Goal: Task Accomplishment & Management: Manage account settings

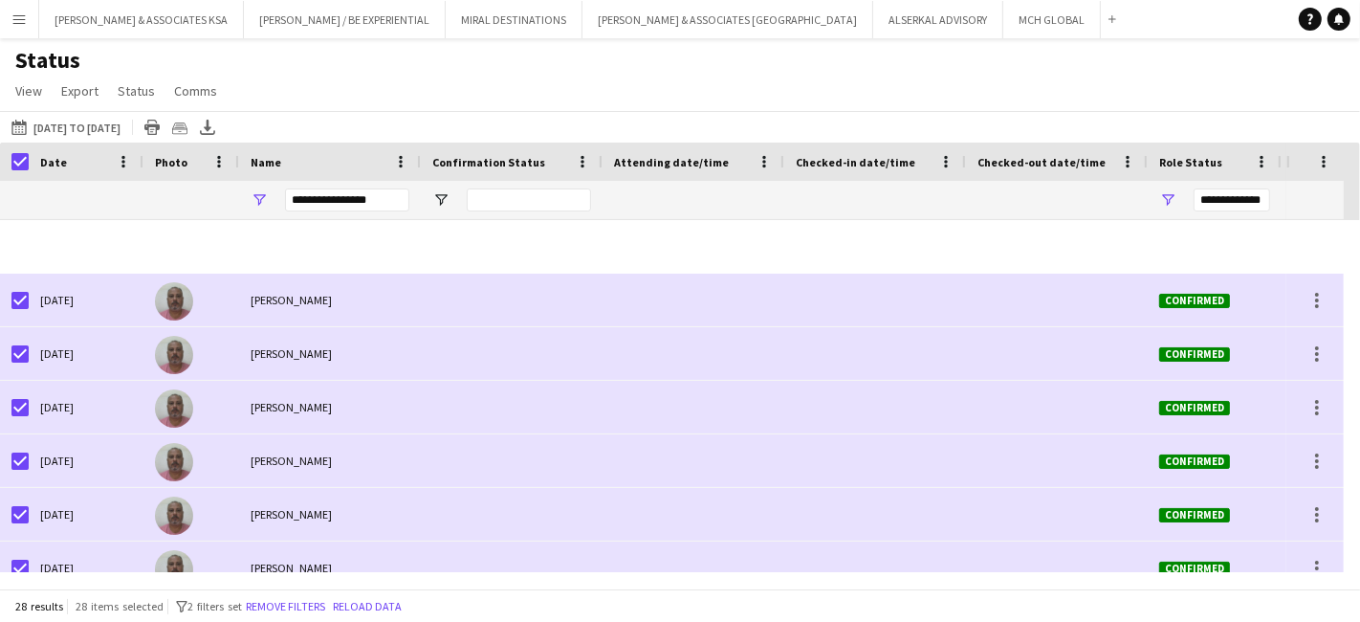
scroll to position [637, 0]
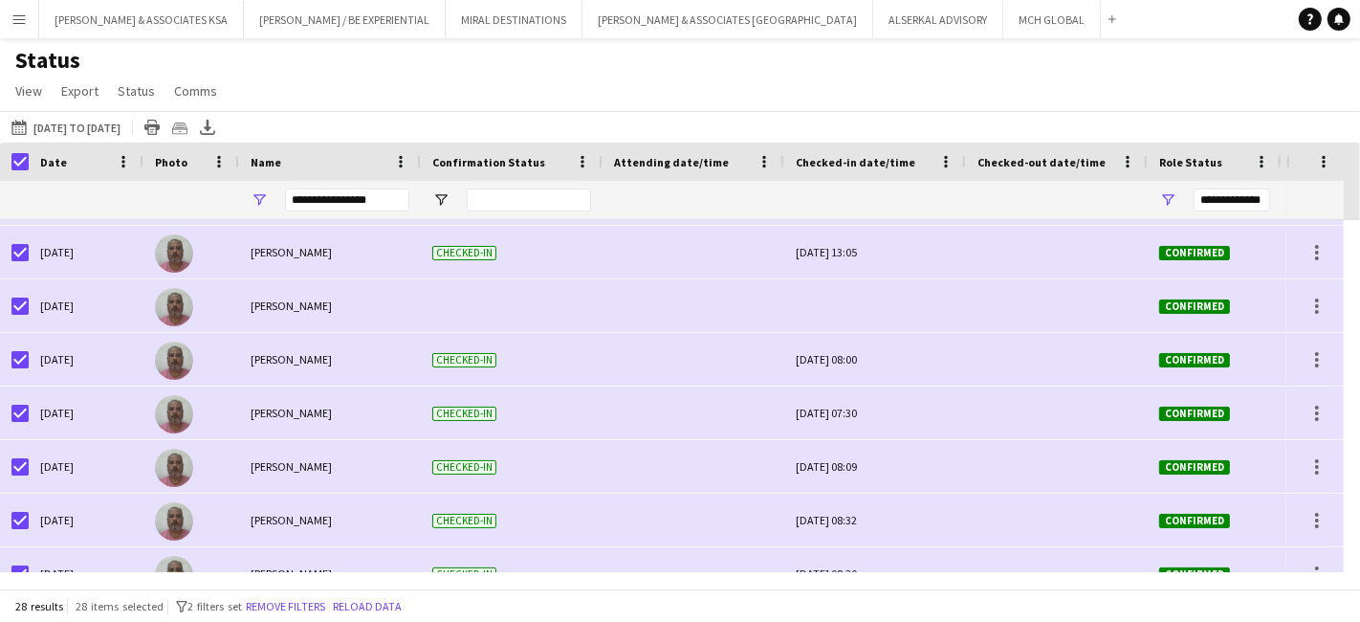
click at [28, 23] on button "Menu" at bounding box center [19, 19] width 38 height 38
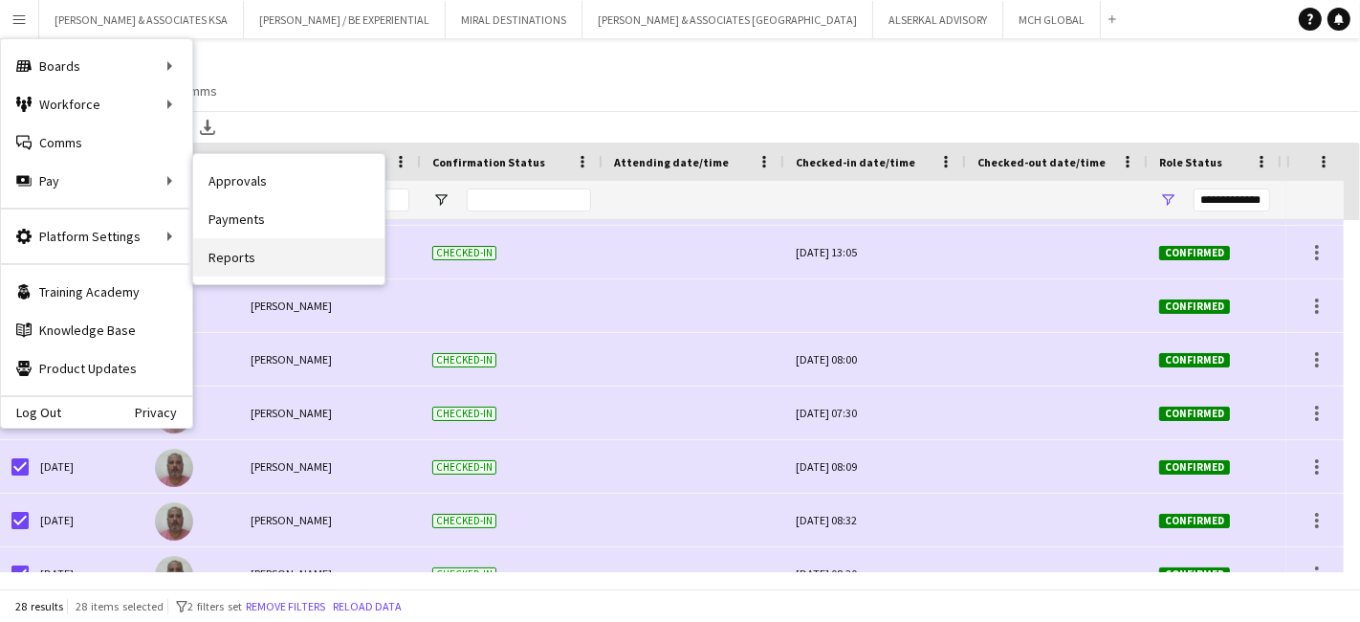
click at [295, 260] on link "Reports" at bounding box center [288, 257] width 191 height 38
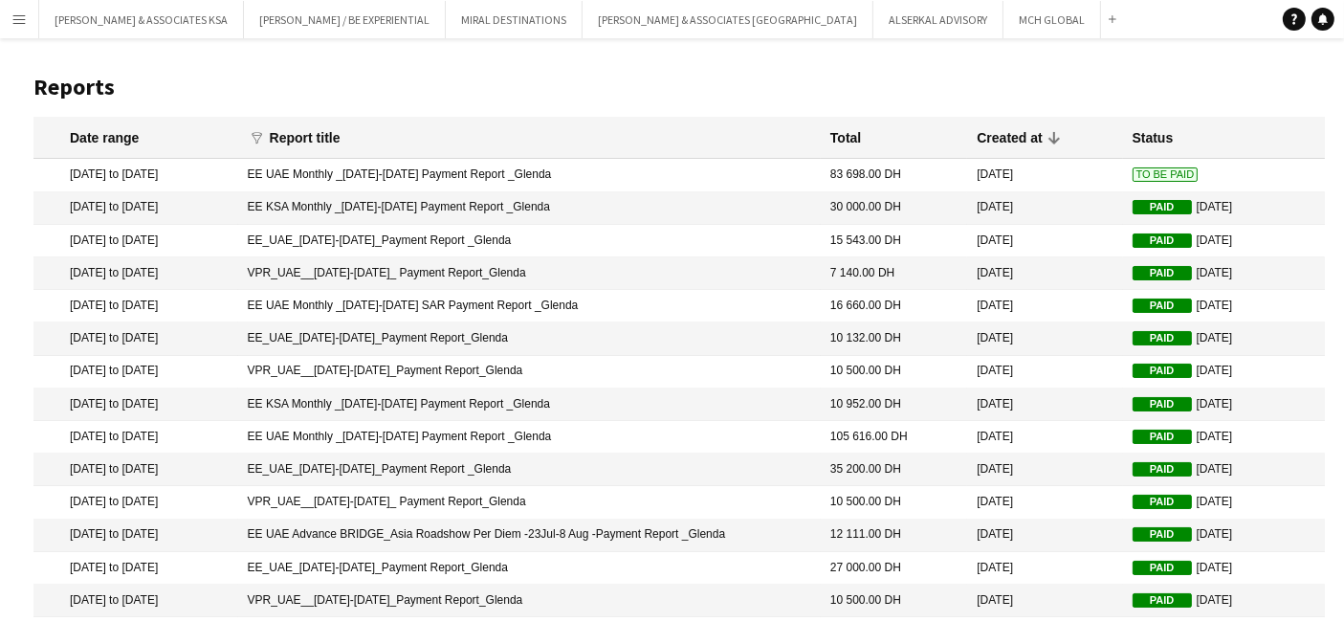
click at [19, 13] on app-icon "Menu" at bounding box center [18, 18] width 15 height 15
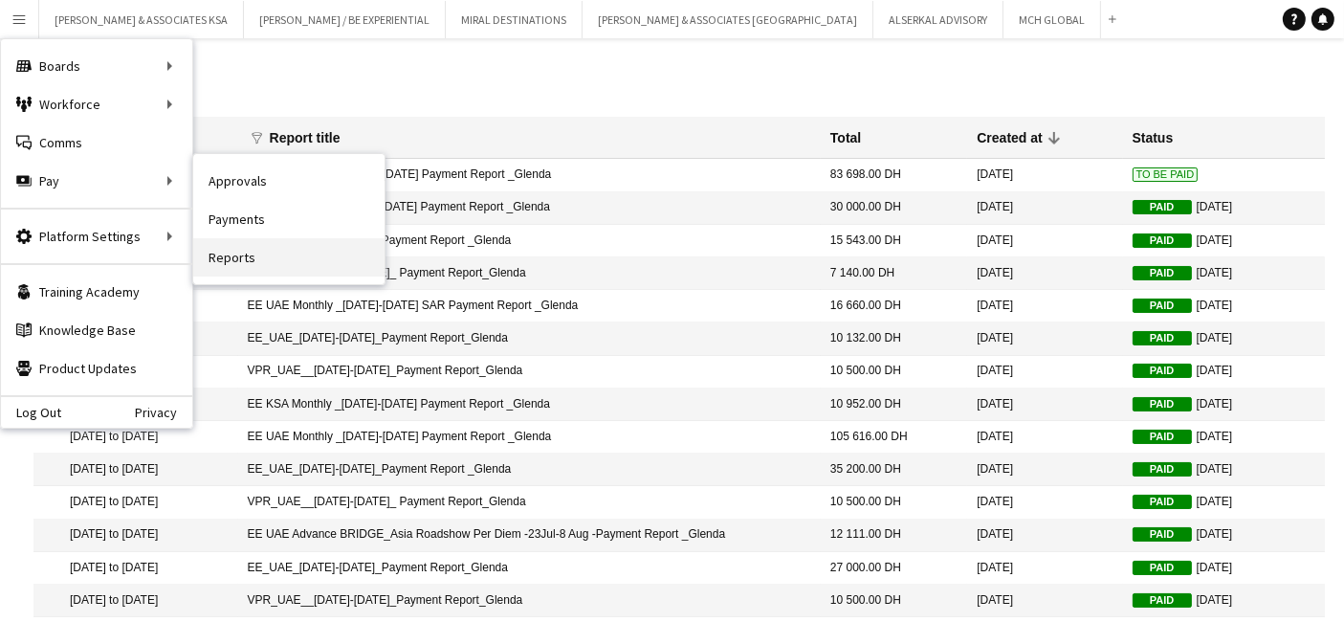
click at [259, 261] on link "Reports" at bounding box center [288, 257] width 191 height 38
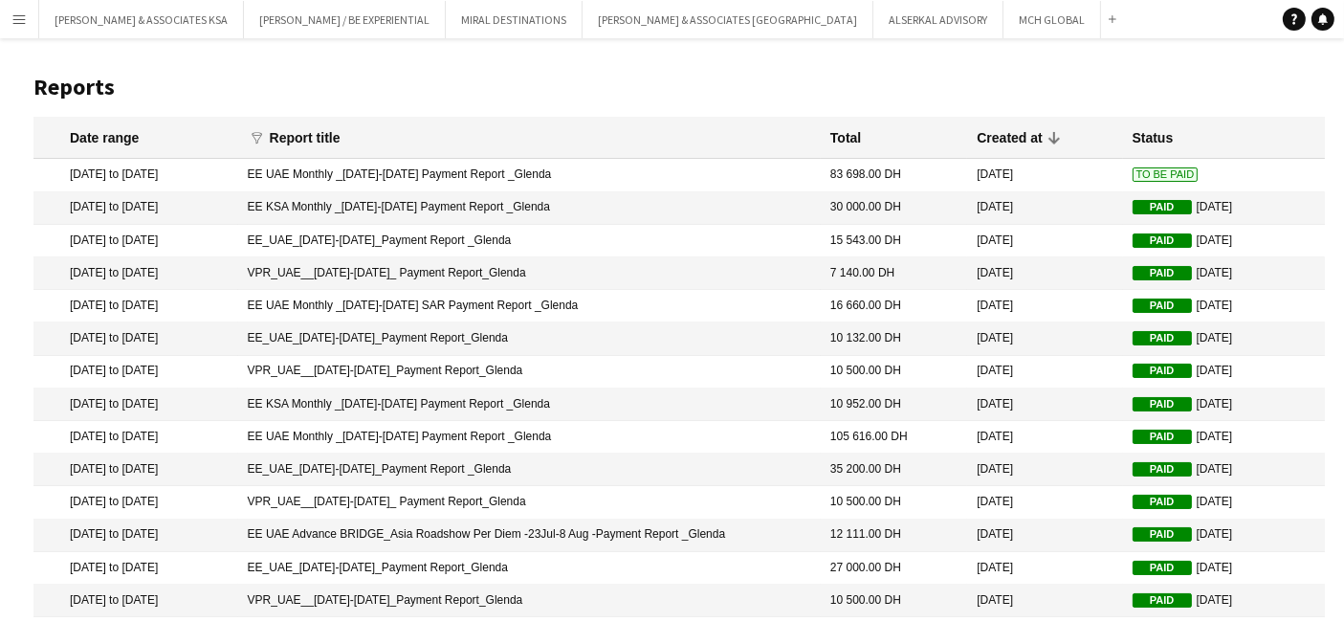
click at [25, 17] on app-icon "Menu" at bounding box center [18, 18] width 15 height 15
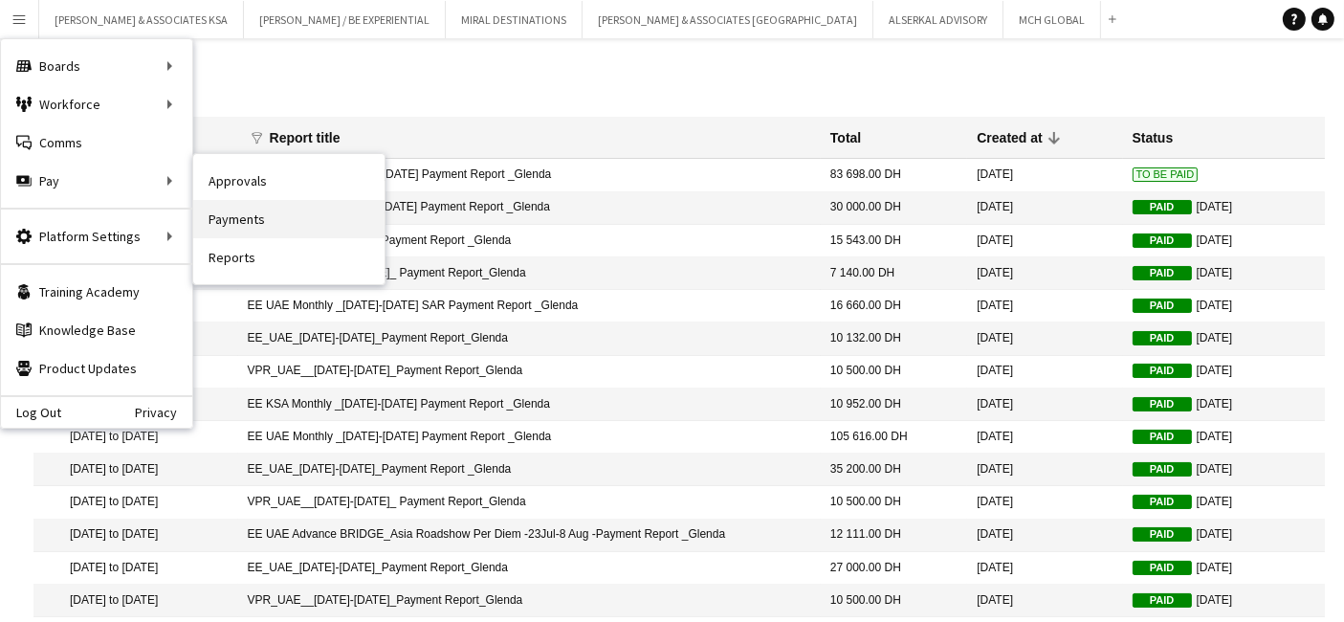
click at [212, 220] on link "Payments" at bounding box center [288, 219] width 191 height 38
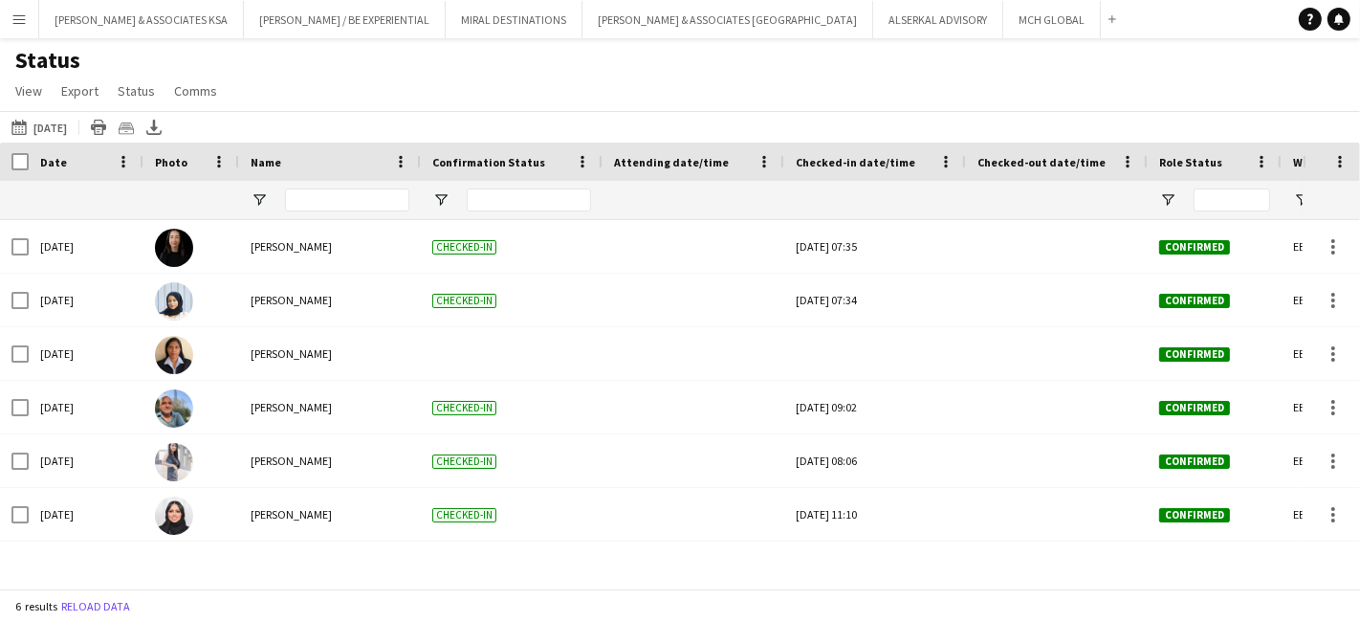
click at [9, 17] on button "Menu" at bounding box center [19, 19] width 38 height 38
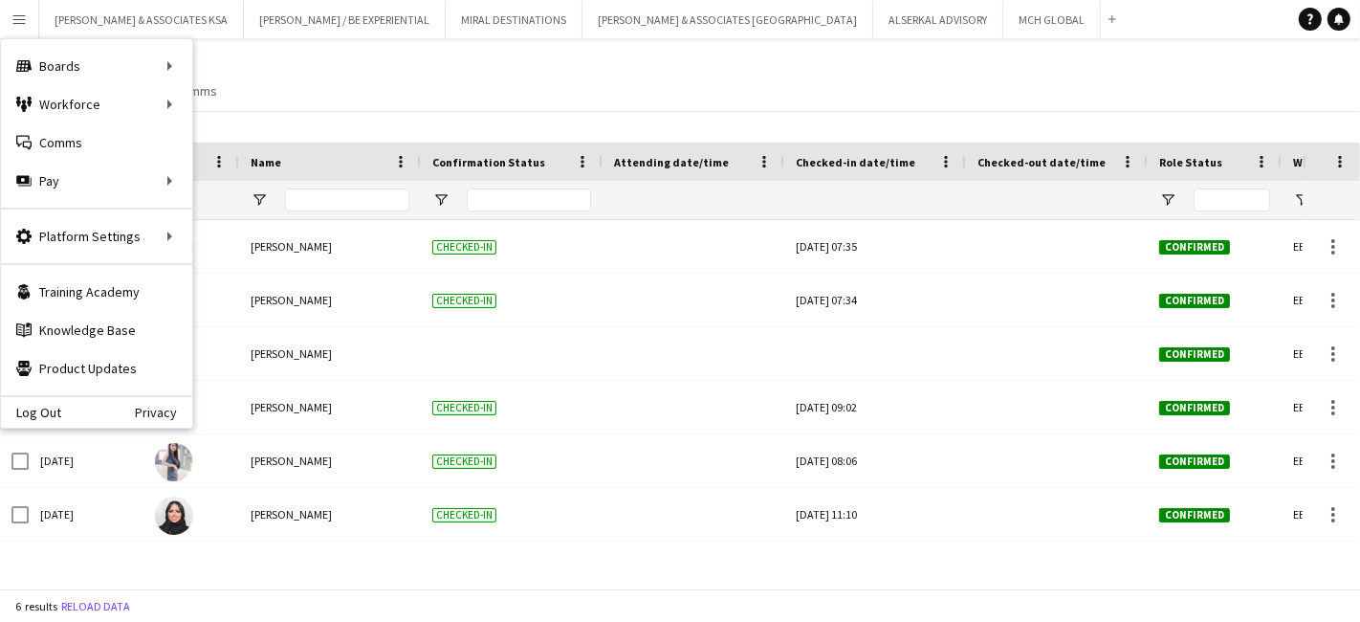
click at [416, 64] on div "Status View Views Default view New view Update view Delete view Edit name Custo…" at bounding box center [680, 78] width 1360 height 65
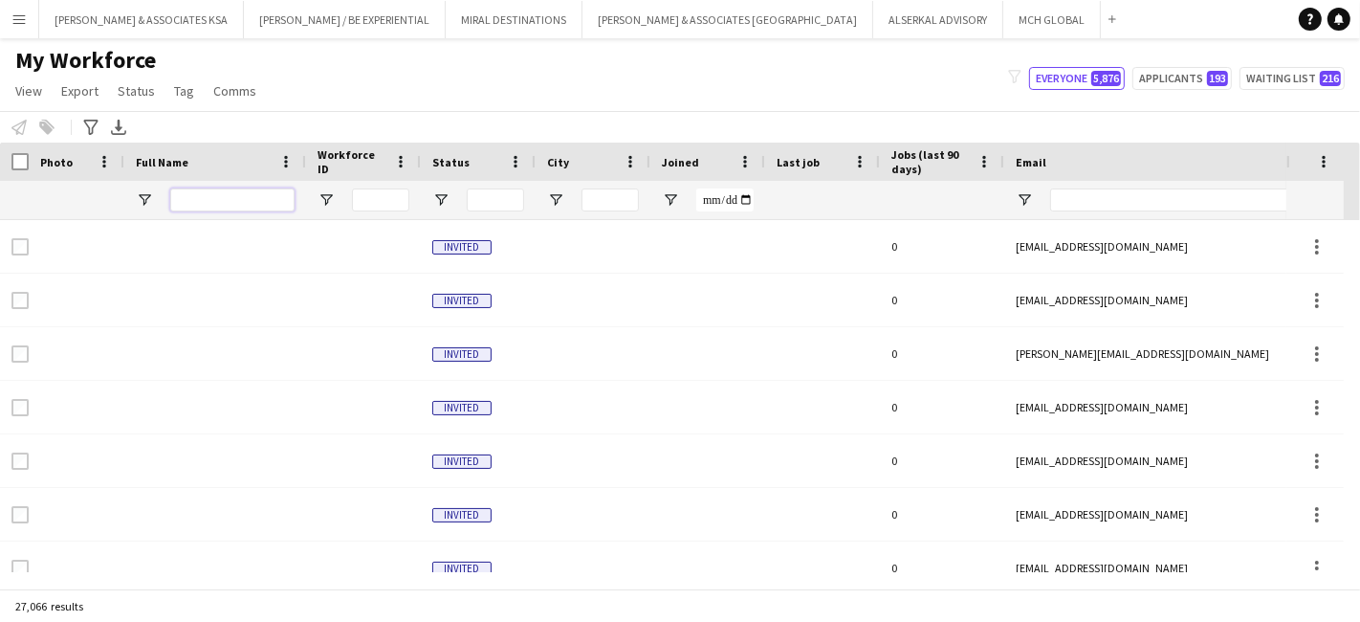
click at [219, 195] on input "Full Name Filter Input" at bounding box center [232, 199] width 124 height 23
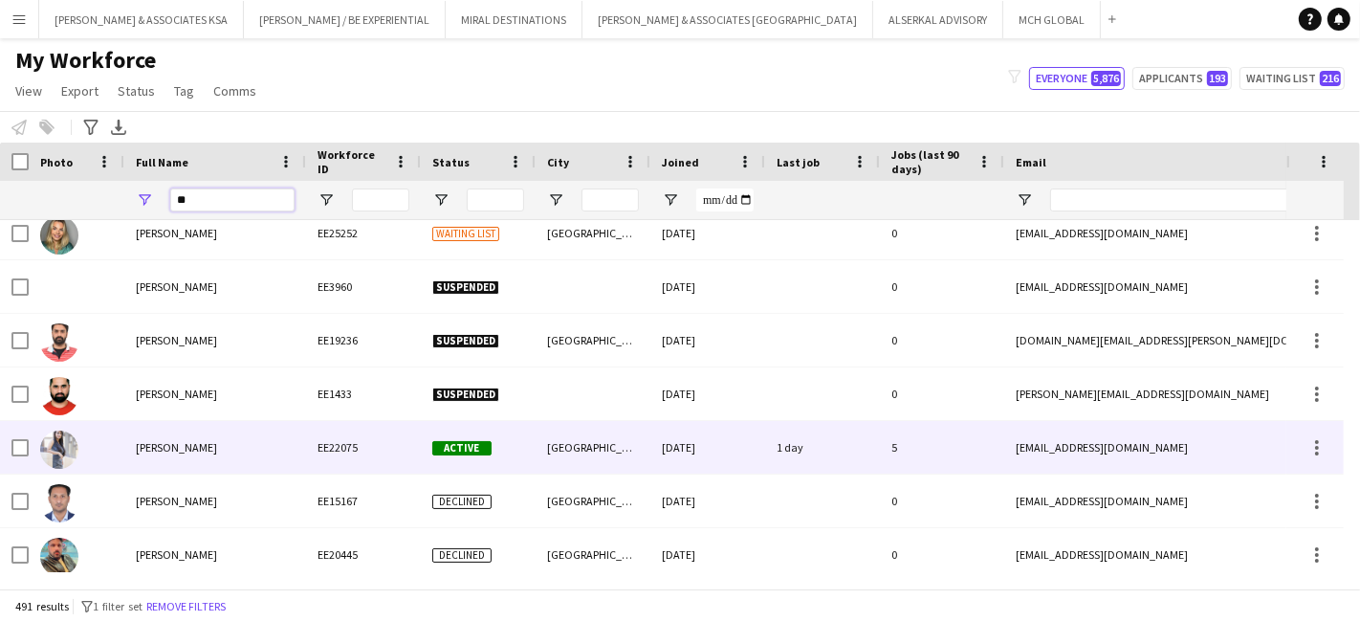
type input "**"
click at [190, 444] on span "[PERSON_NAME]" at bounding box center [176, 447] width 81 height 14
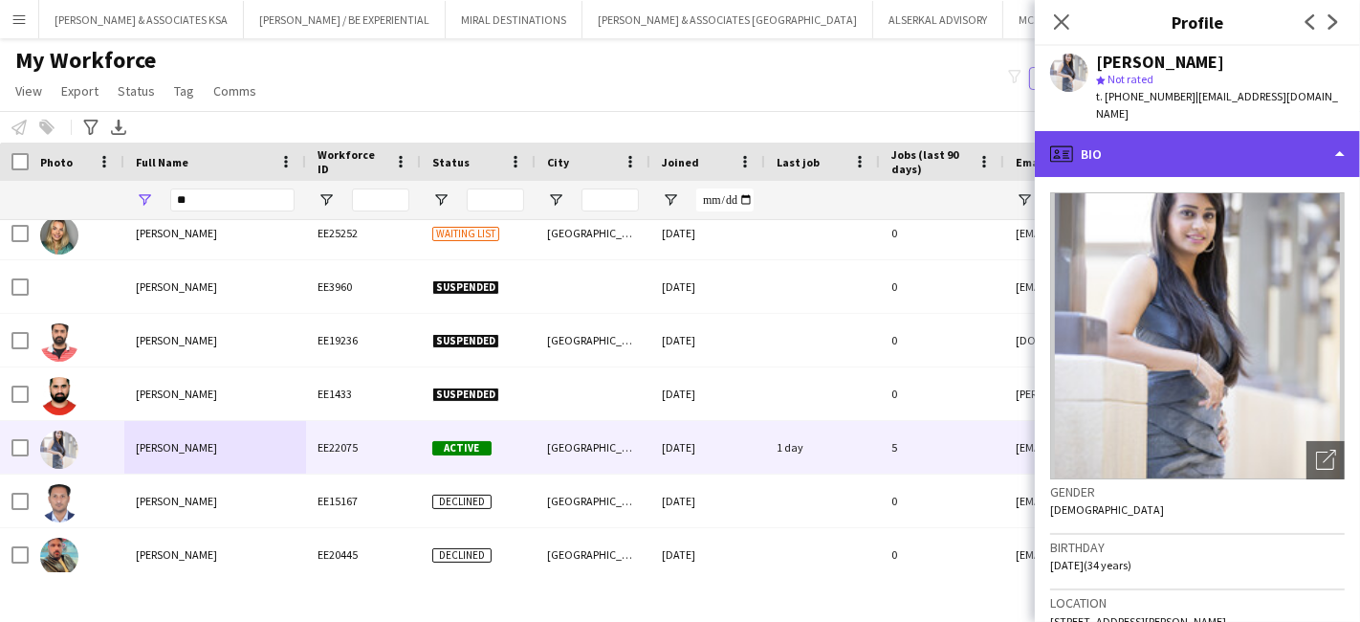
click at [1124, 143] on div "profile Bio" at bounding box center [1197, 154] width 325 height 46
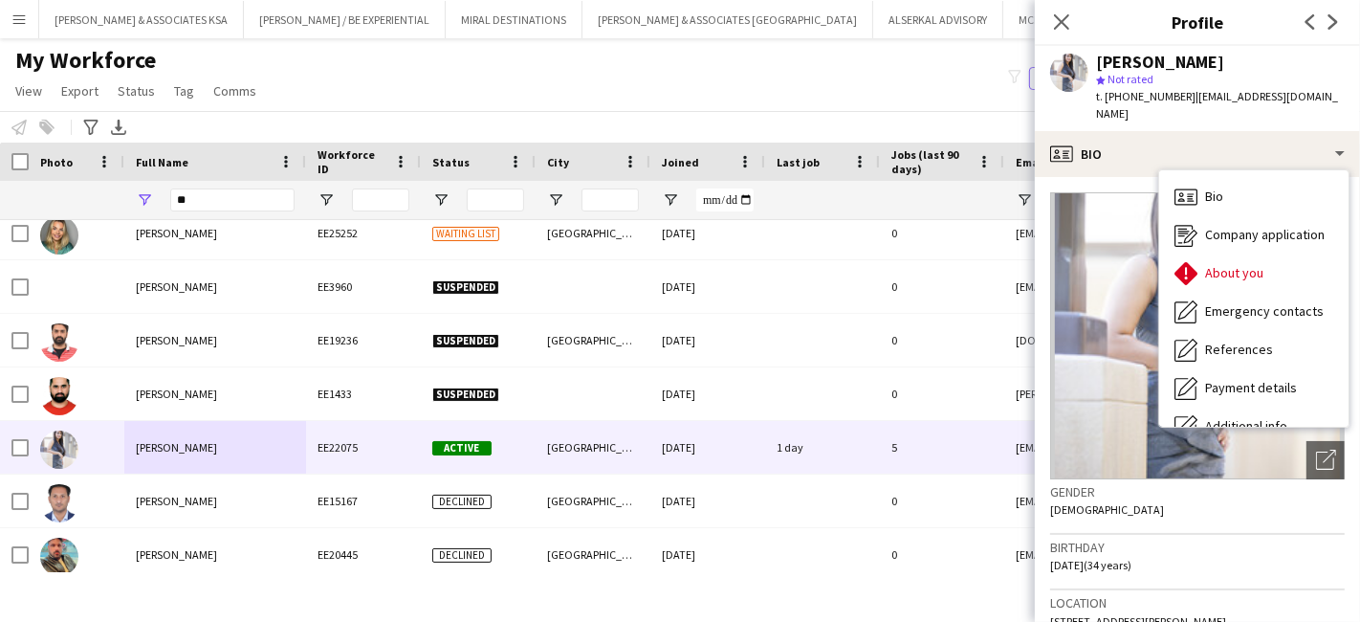
click at [1241, 547] on div "Birthday 04-08-1991 (34 years)" at bounding box center [1197, 562] width 295 height 55
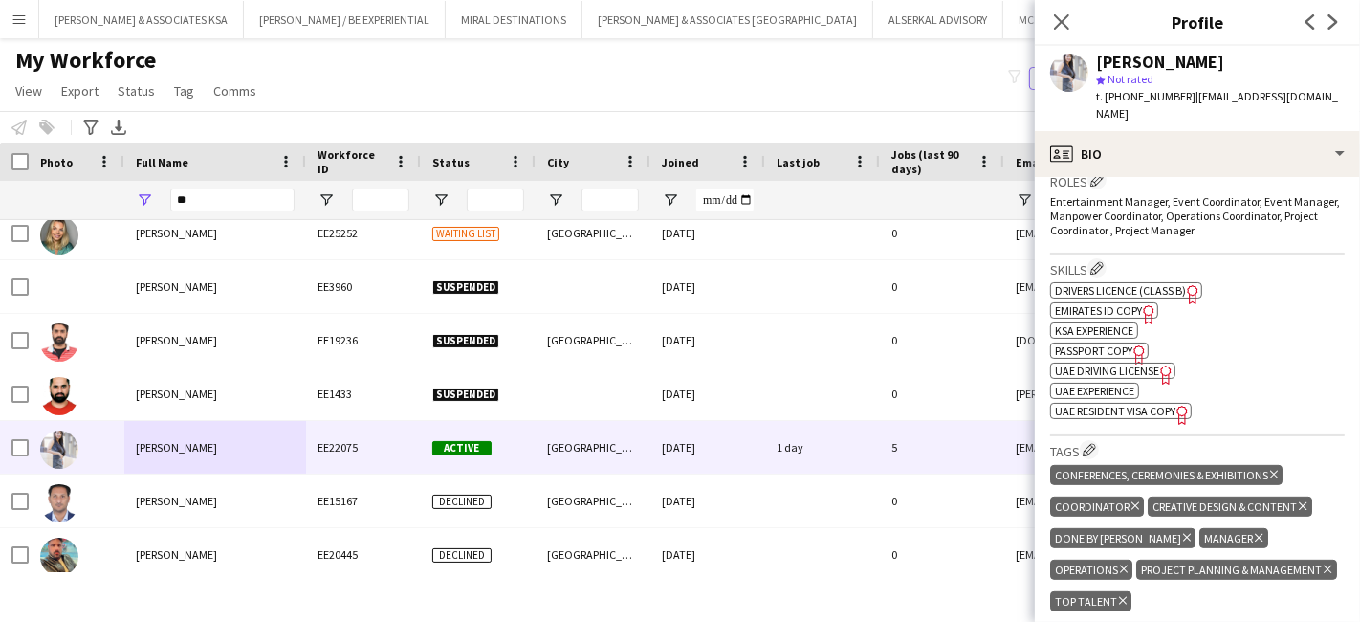
click at [1090, 343] on span "Passport copy" at bounding box center [1093, 350] width 77 height 14
click at [1128, 404] on span "UAE Resident Visa copy" at bounding box center [1115, 411] width 121 height 14
click at [1113, 363] on span "UAE Driving License" at bounding box center [1107, 370] width 104 height 14
click at [1091, 303] on span "Emirates ID copy" at bounding box center [1098, 310] width 87 height 14
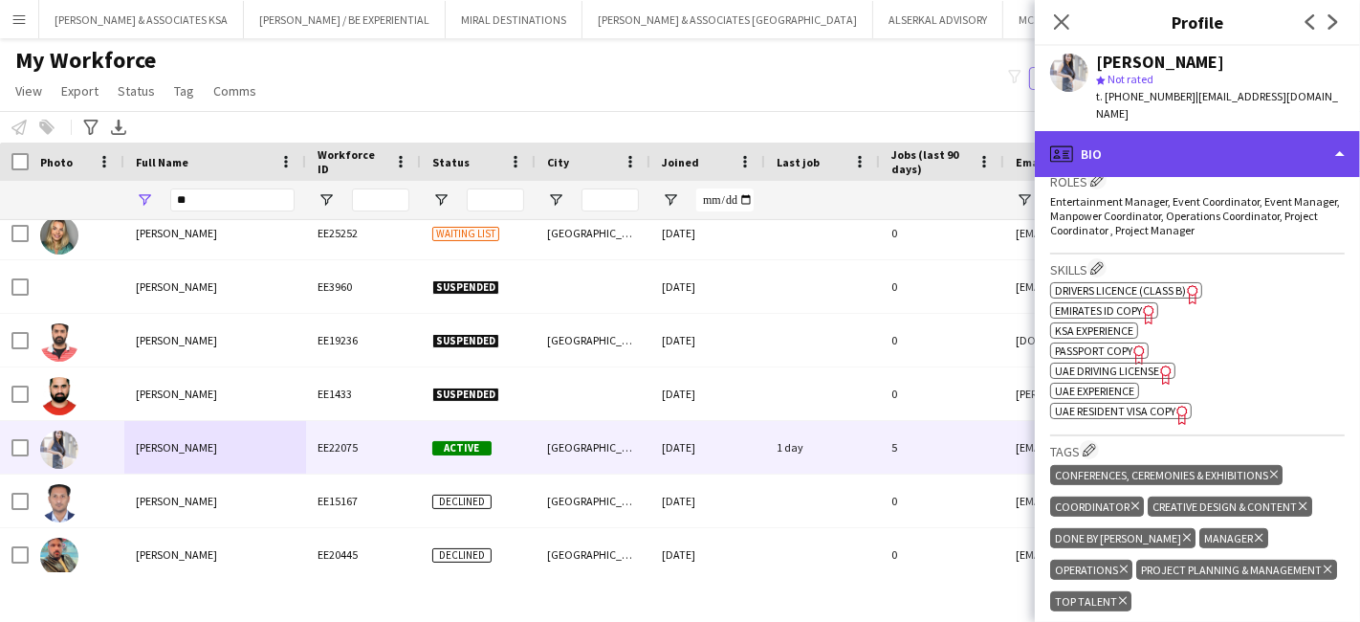
click at [1129, 139] on div "profile Bio" at bounding box center [1197, 154] width 325 height 46
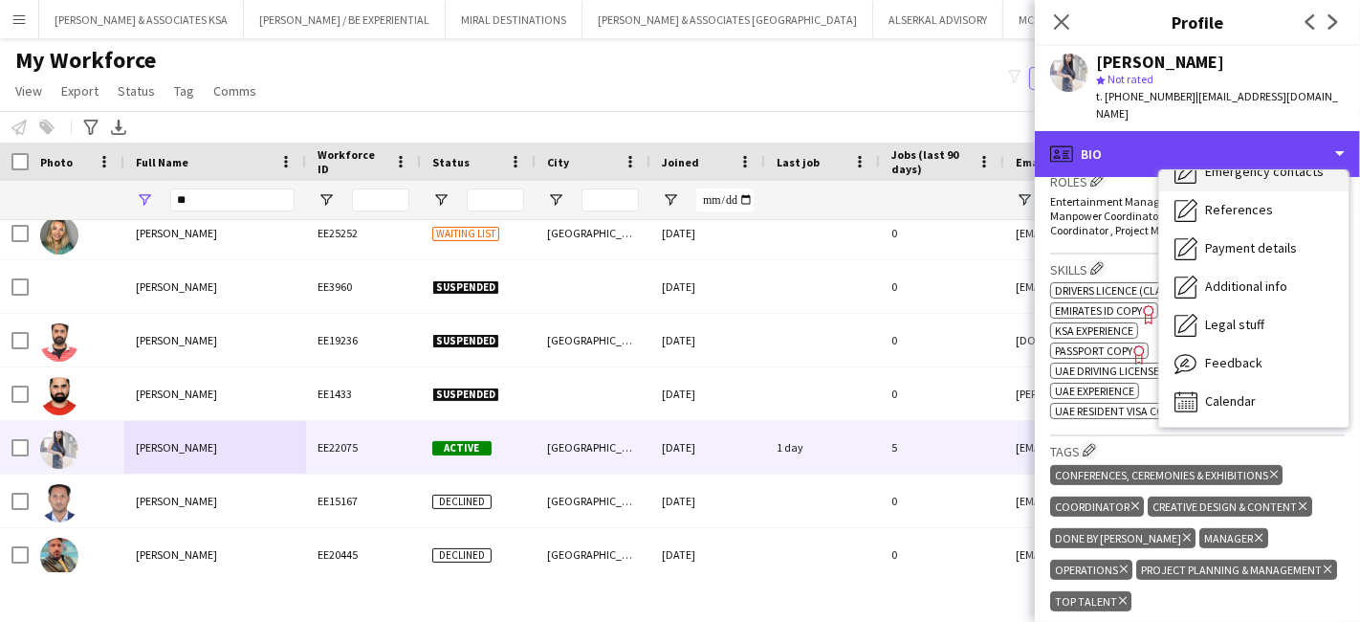
scroll to position [141, 0]
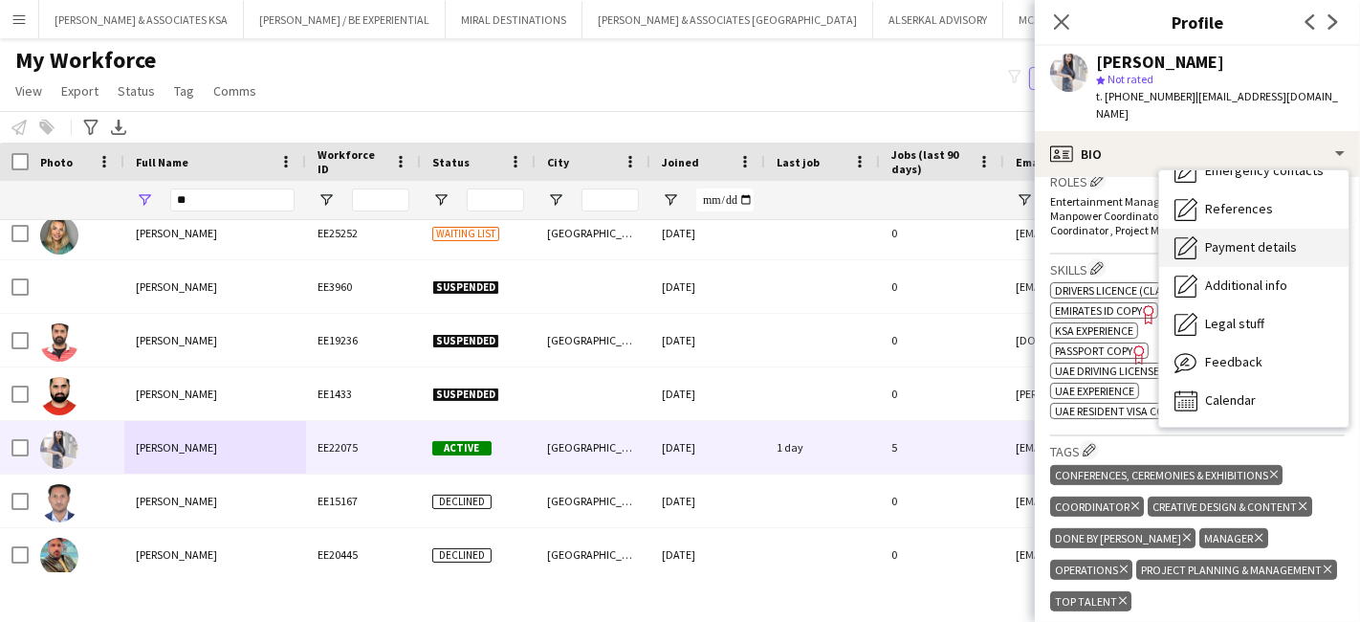
click at [1253, 229] on div "Payment details Payment details" at bounding box center [1253, 248] width 189 height 38
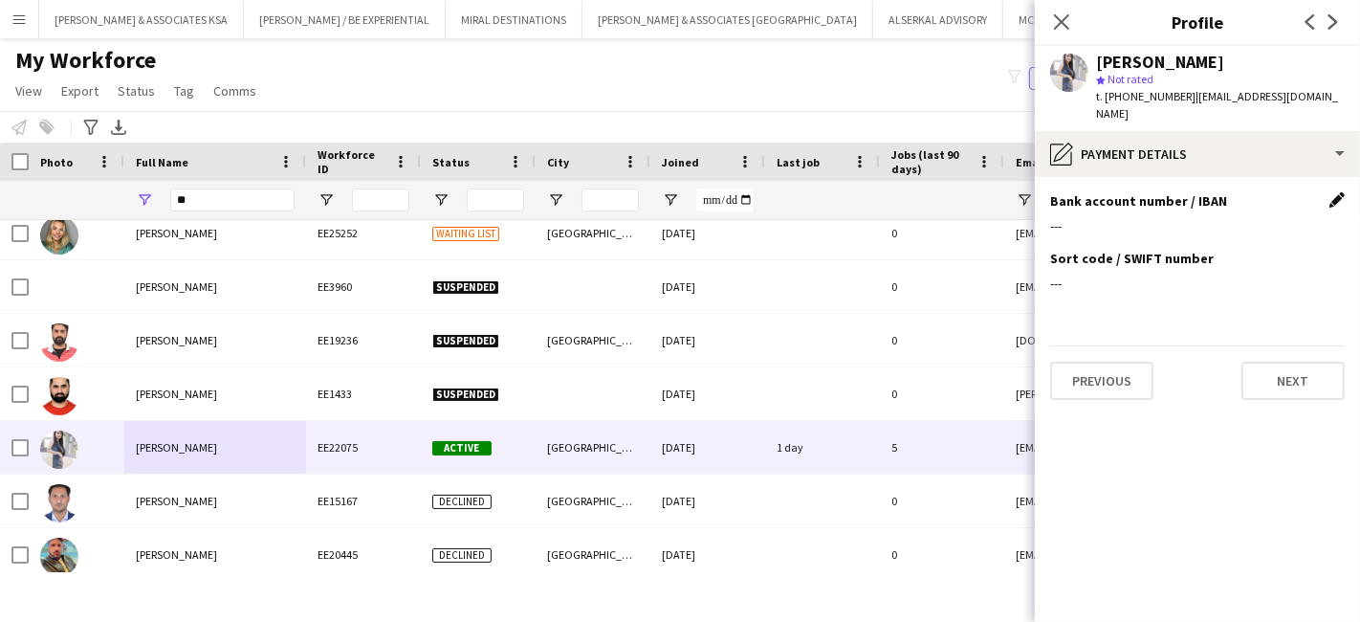
click at [1330, 192] on app-icon "Edit this field" at bounding box center [1336, 199] width 15 height 15
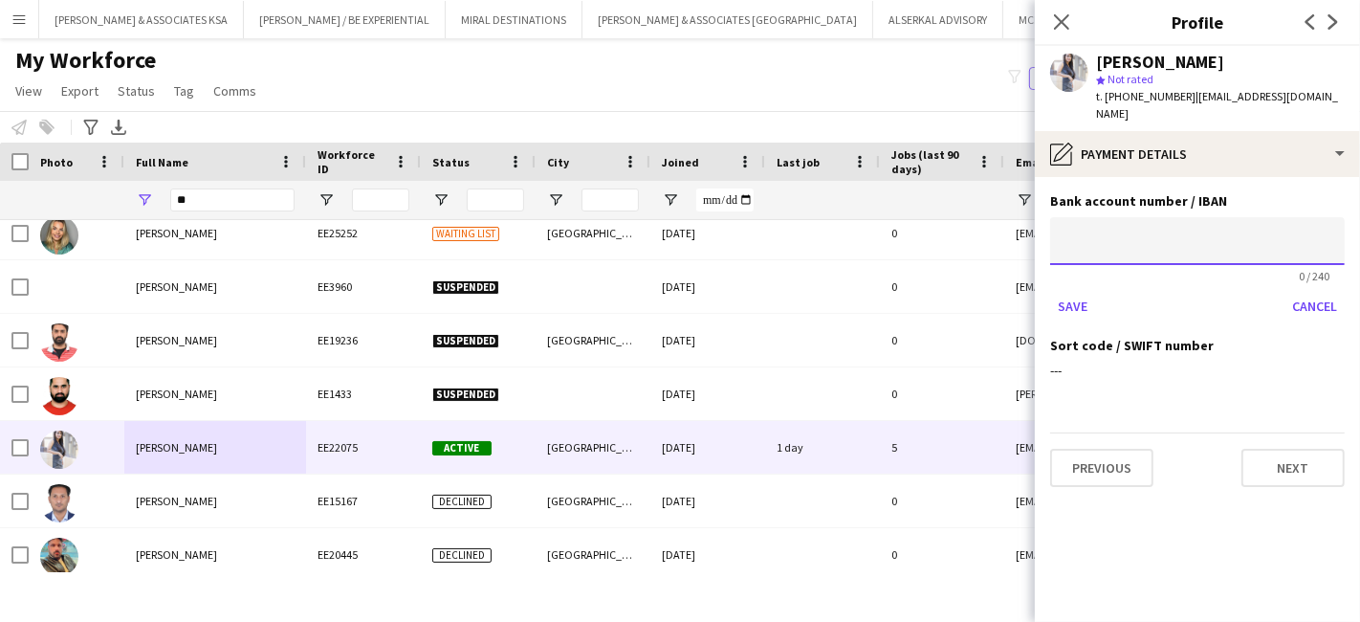
click at [1074, 225] on input at bounding box center [1197, 241] width 295 height 48
paste input "**********"
type input "**********"
click at [1075, 291] on button "Save" at bounding box center [1072, 306] width 45 height 31
click at [1078, 291] on button "Save" at bounding box center [1072, 306] width 45 height 31
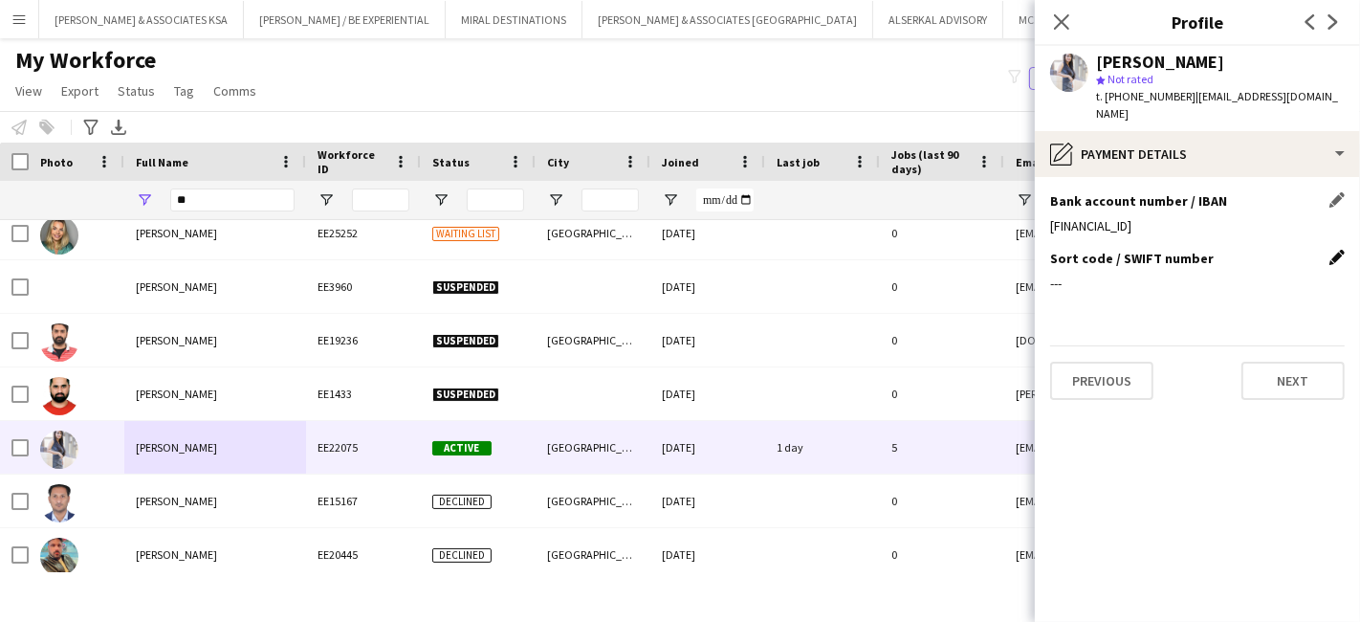
click at [1339, 250] on app-icon "Edit this field" at bounding box center [1336, 257] width 15 height 15
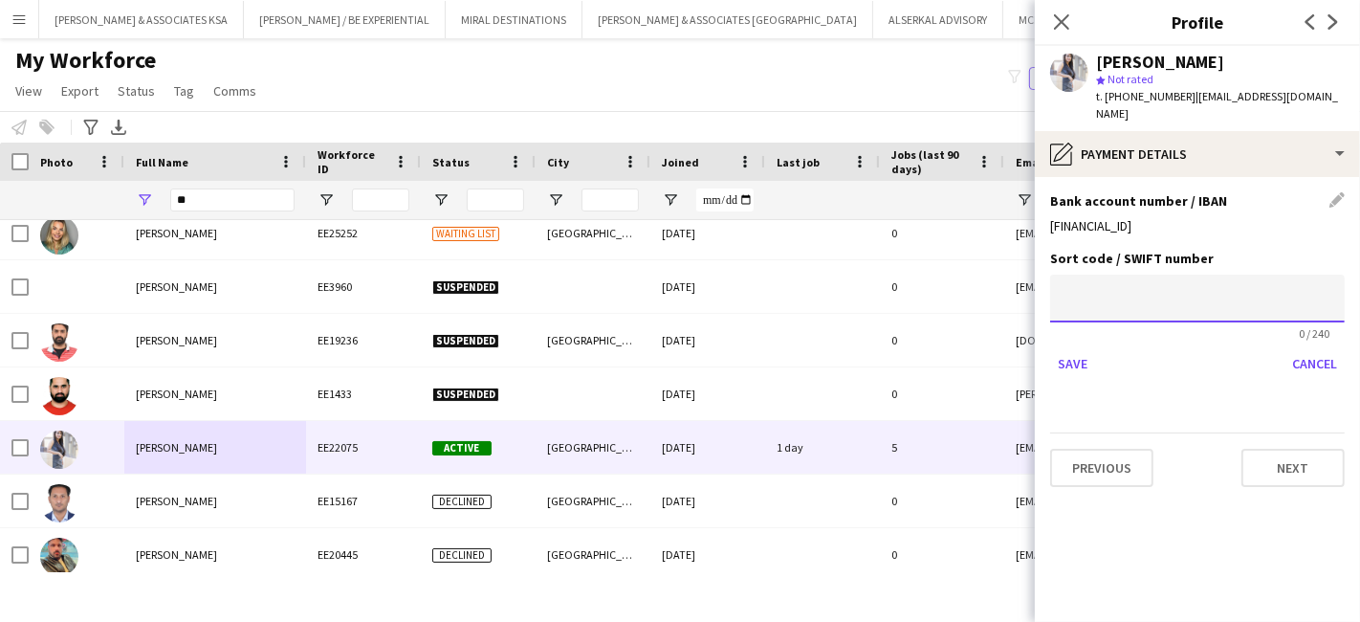
click at [1084, 274] on input at bounding box center [1197, 298] width 295 height 48
paste input "**********"
type input "**********"
click at [1058, 348] on button "Save" at bounding box center [1072, 363] width 45 height 31
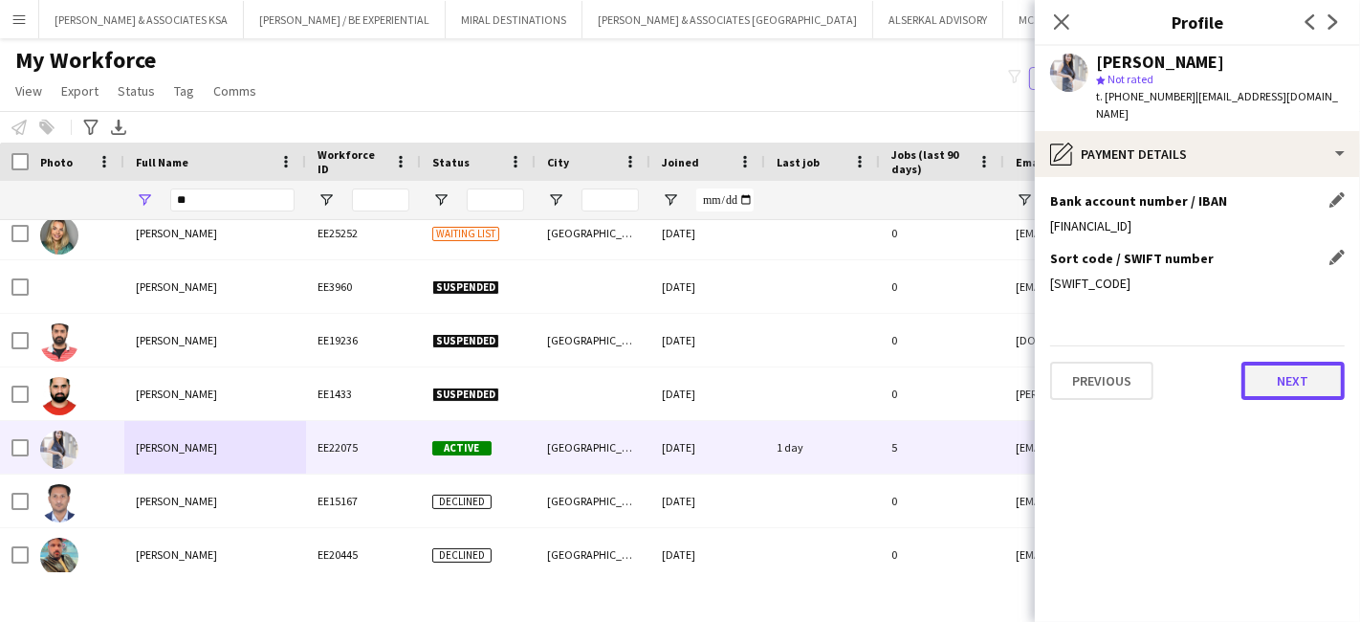
click at [1306, 362] on button "Next" at bounding box center [1292, 381] width 103 height 38
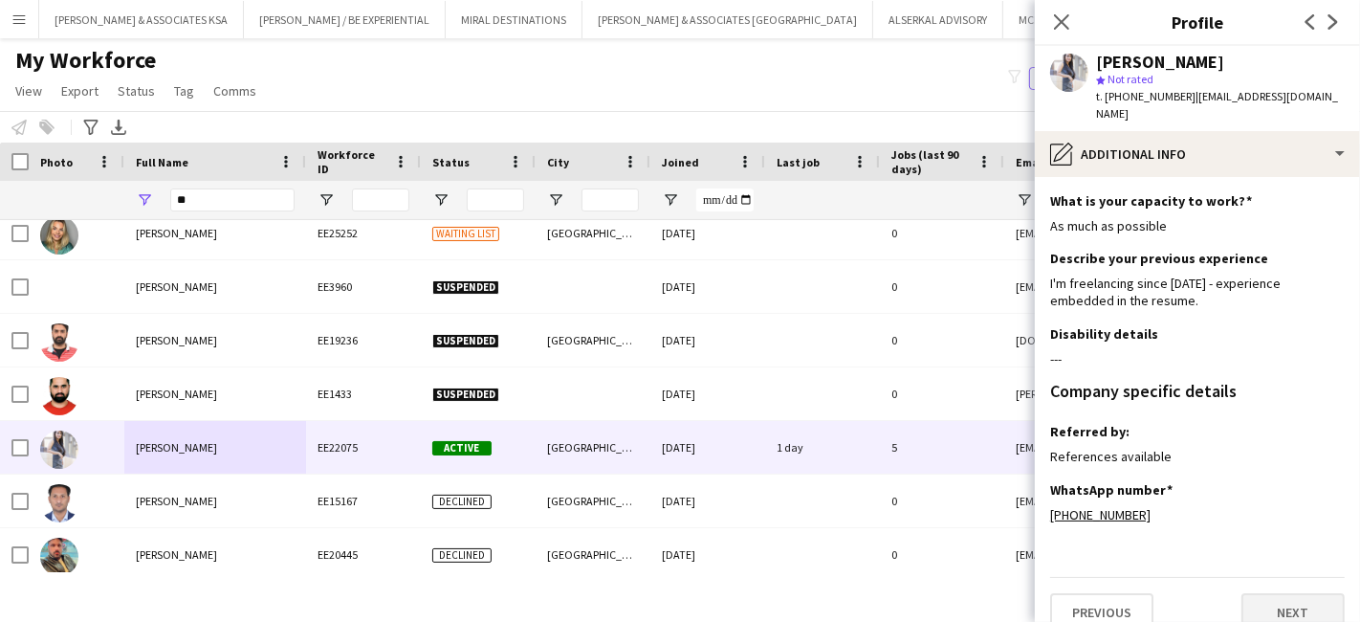
scroll to position [0, 0]
click at [1269, 593] on button "Next" at bounding box center [1292, 612] width 103 height 38
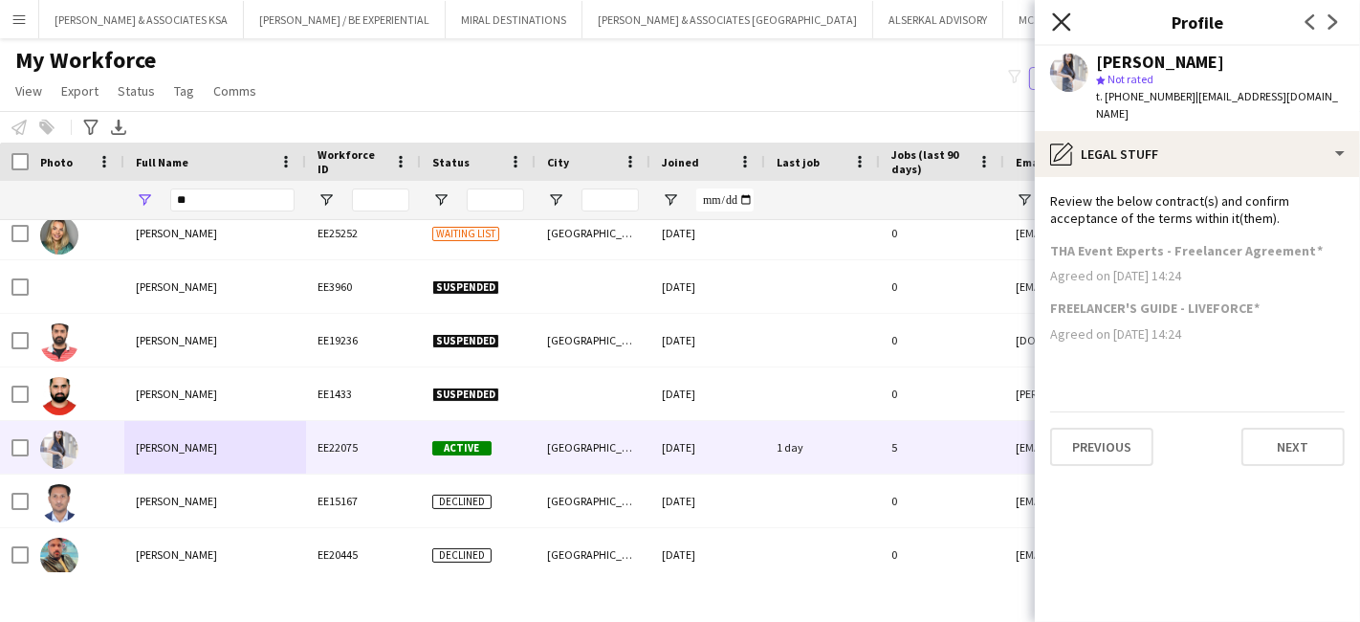
click at [1053, 17] on icon "Close pop-in" at bounding box center [1061, 21] width 18 height 18
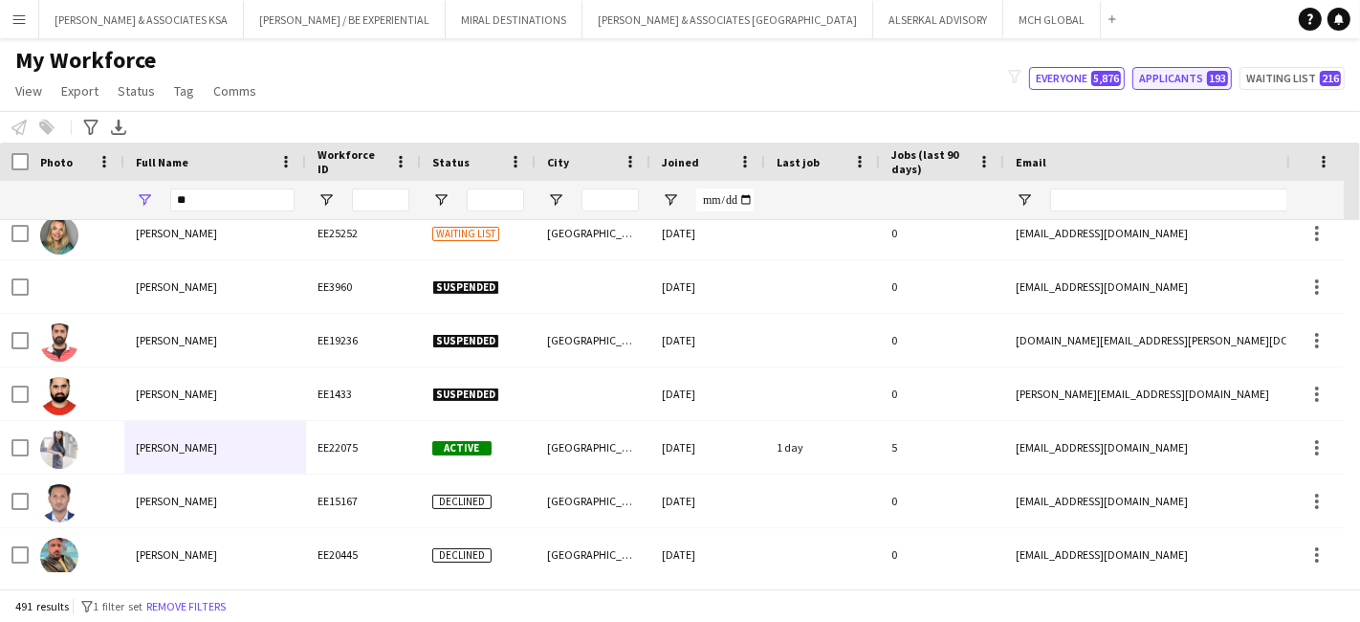
click at [1181, 83] on button "Applicants 193" at bounding box center [1181, 78] width 99 height 23
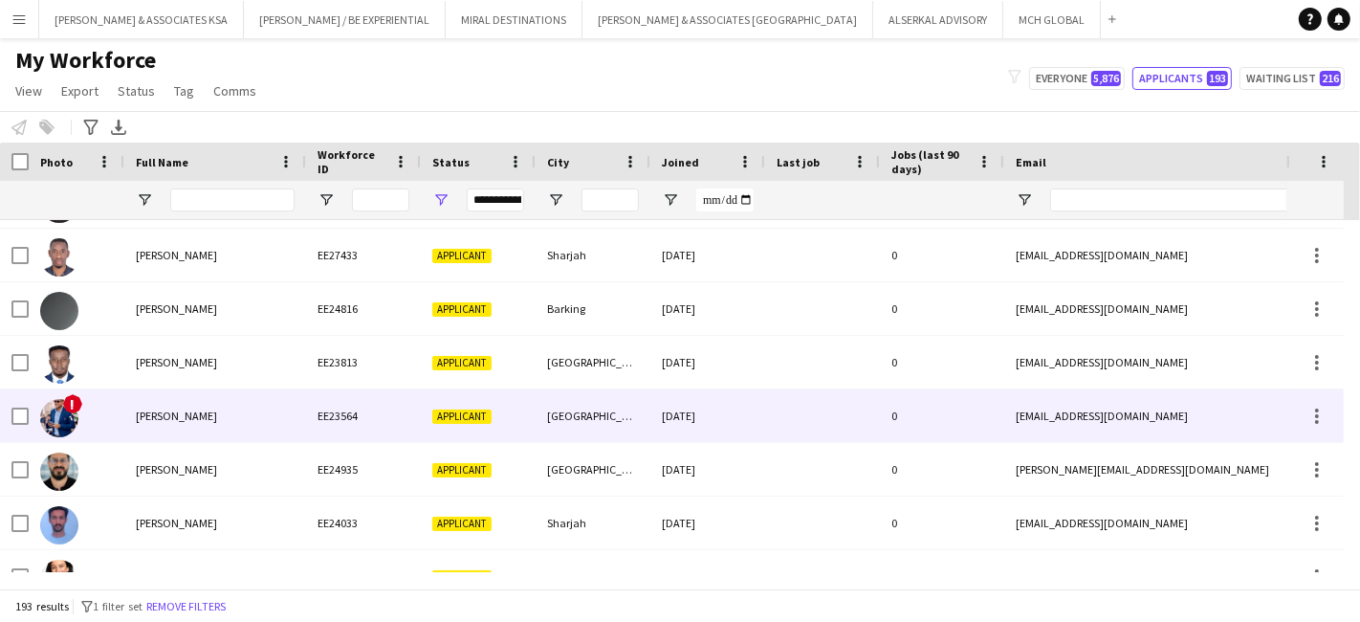
scroll to position [6848, 0]
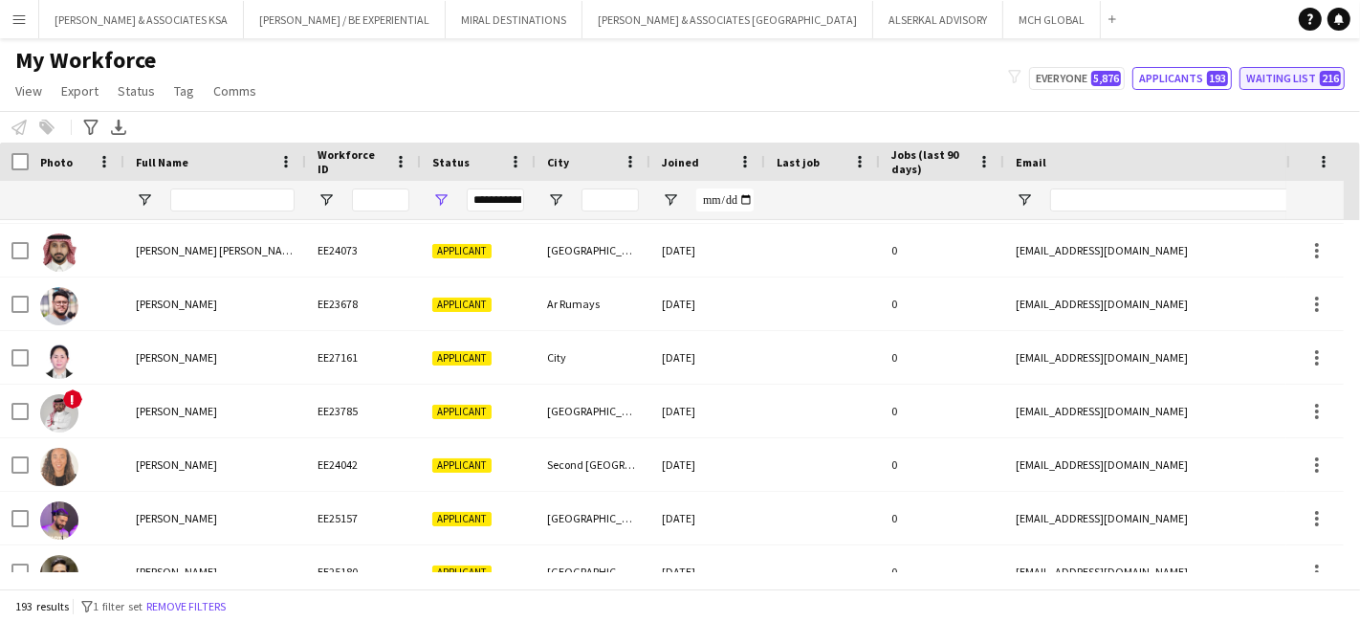
click at [1298, 77] on button "Waiting list 216" at bounding box center [1292, 78] width 105 height 23
type input "**********"
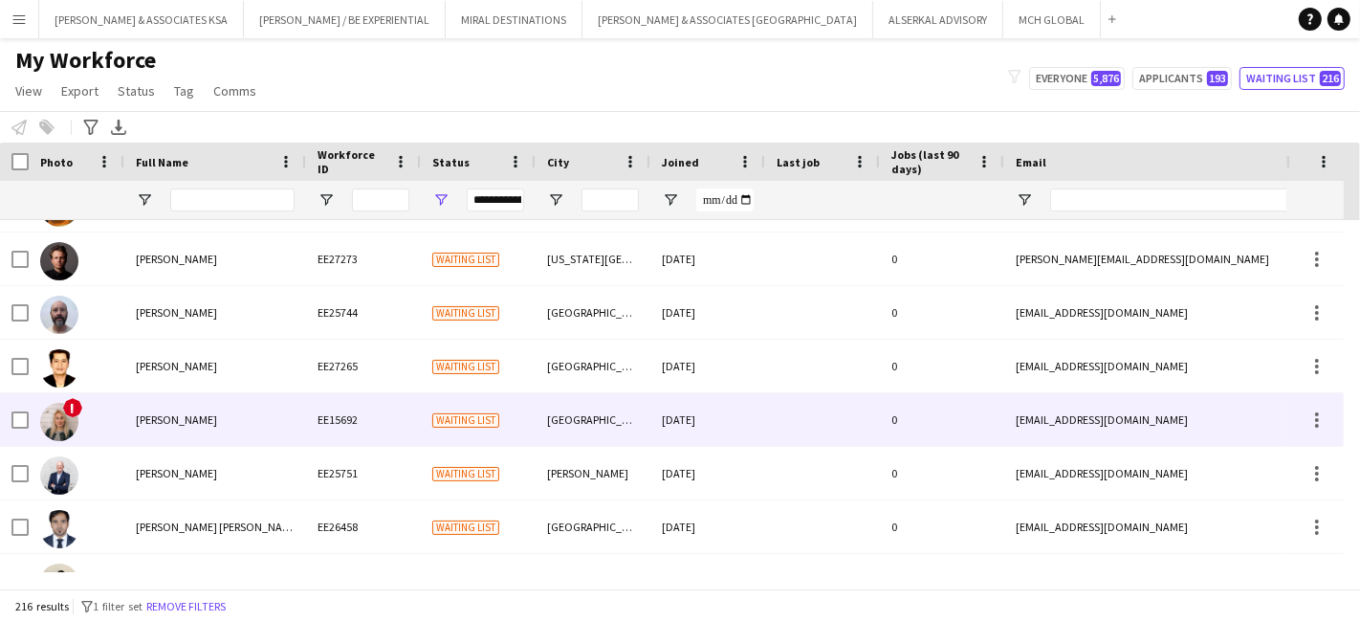
click at [188, 415] on span "Anna Bikulova" at bounding box center [176, 419] width 81 height 14
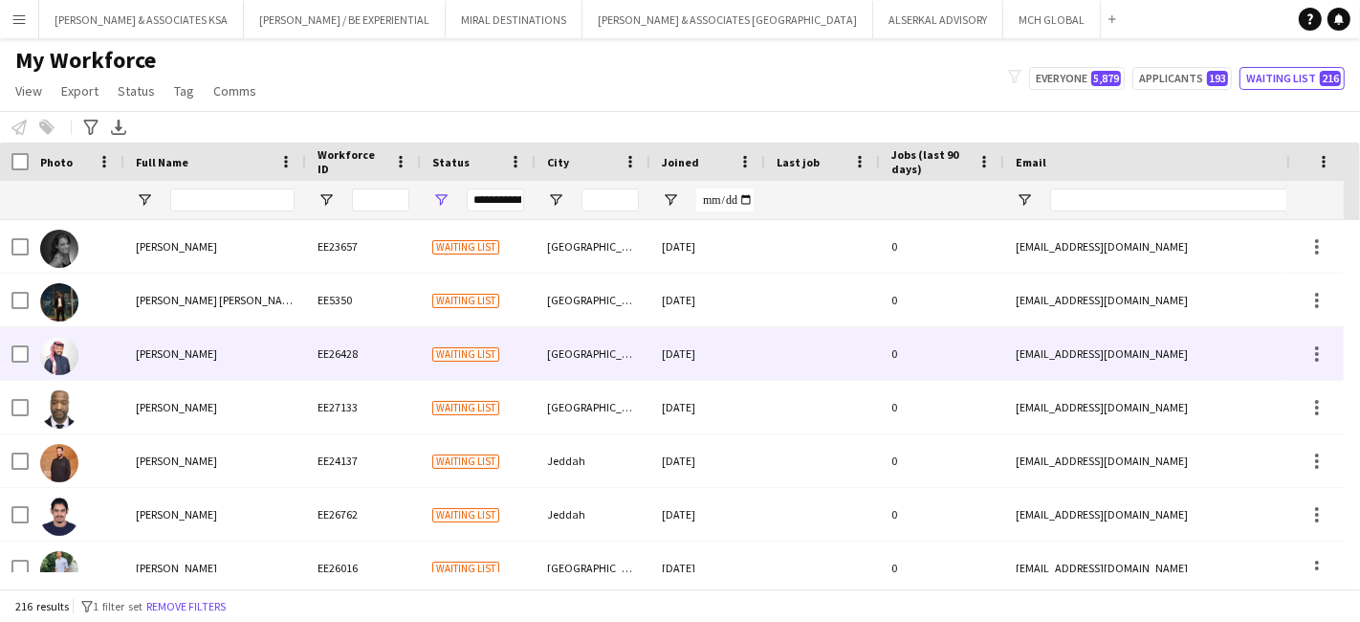
click at [185, 359] on span "Abdulelah Bawazeer" at bounding box center [176, 353] width 81 height 14
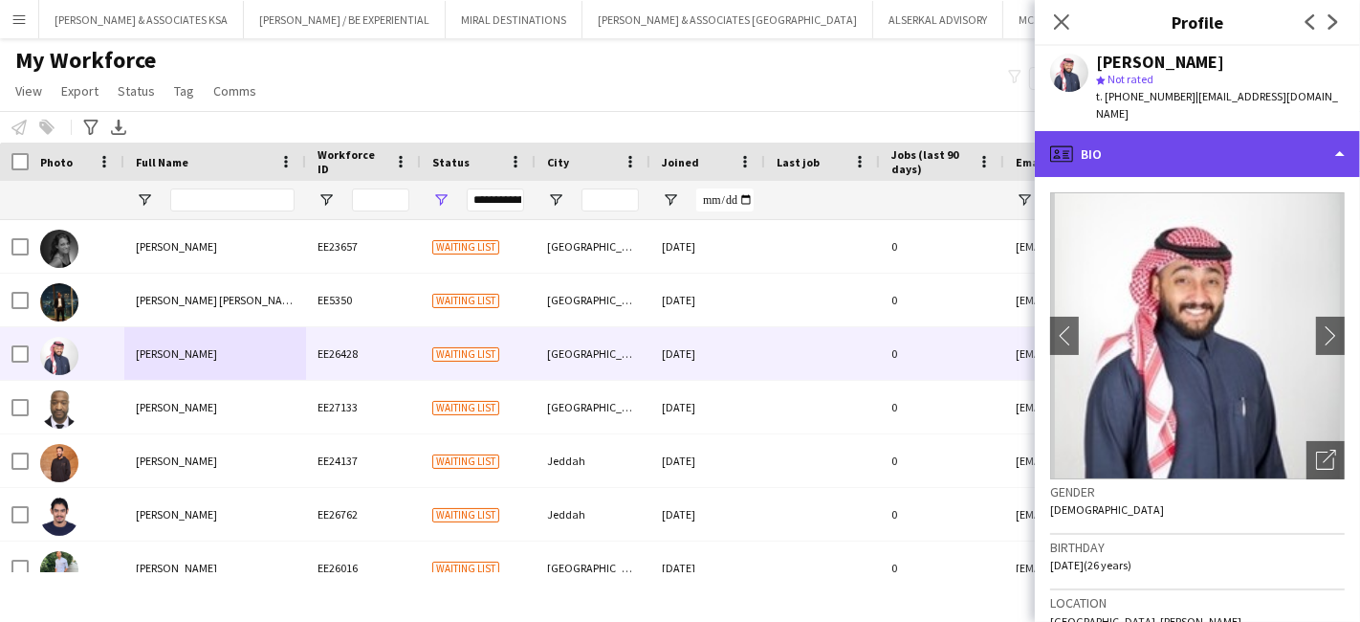
click at [1161, 135] on div "profile Bio" at bounding box center [1197, 154] width 325 height 46
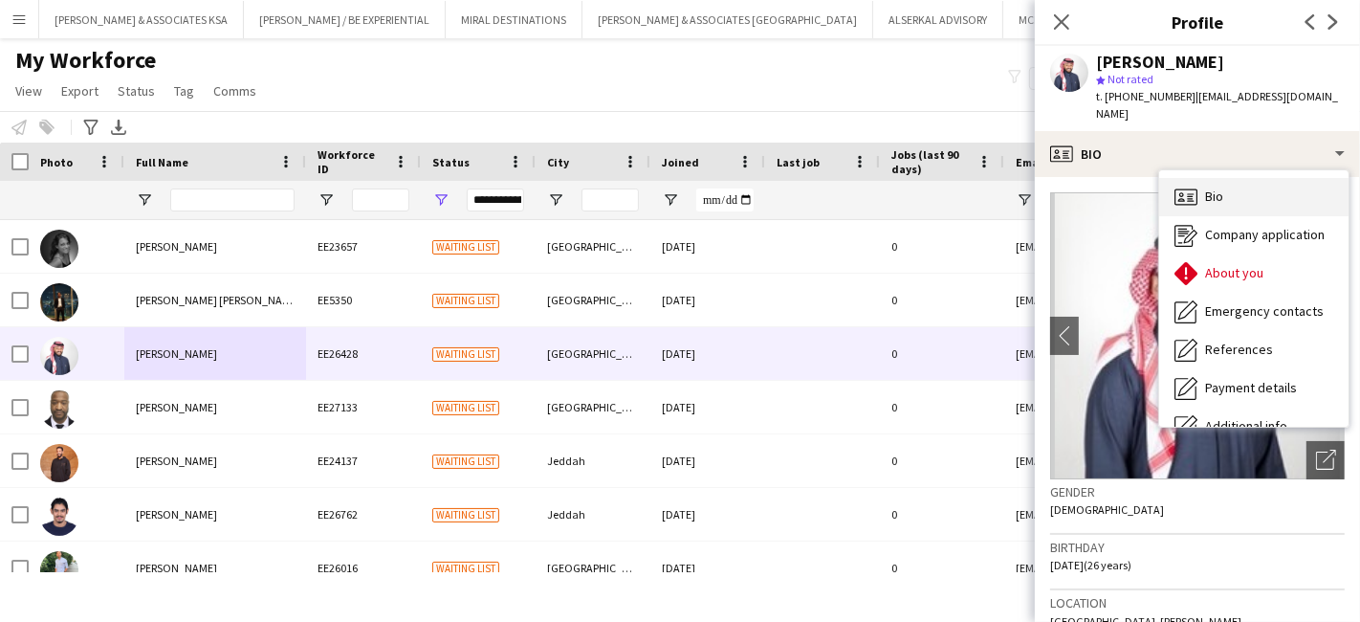
click at [1226, 182] on div "Bio Bio" at bounding box center [1253, 197] width 189 height 38
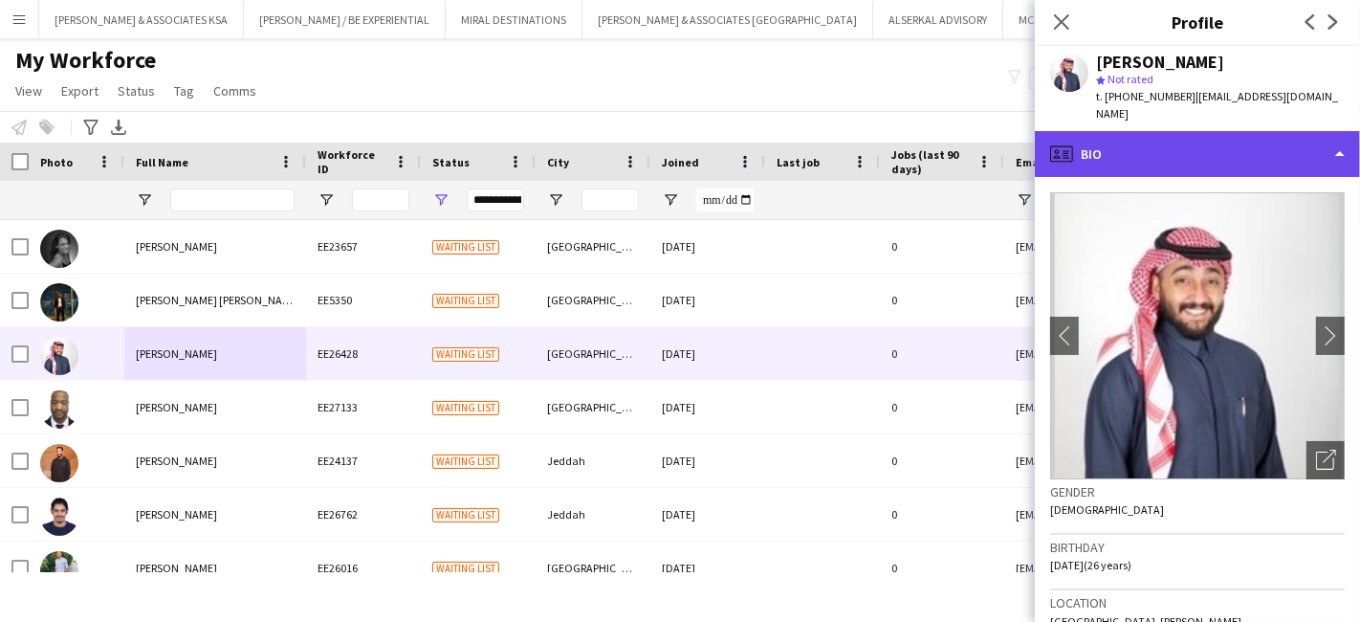
click at [1193, 131] on div "profile Bio" at bounding box center [1197, 154] width 325 height 46
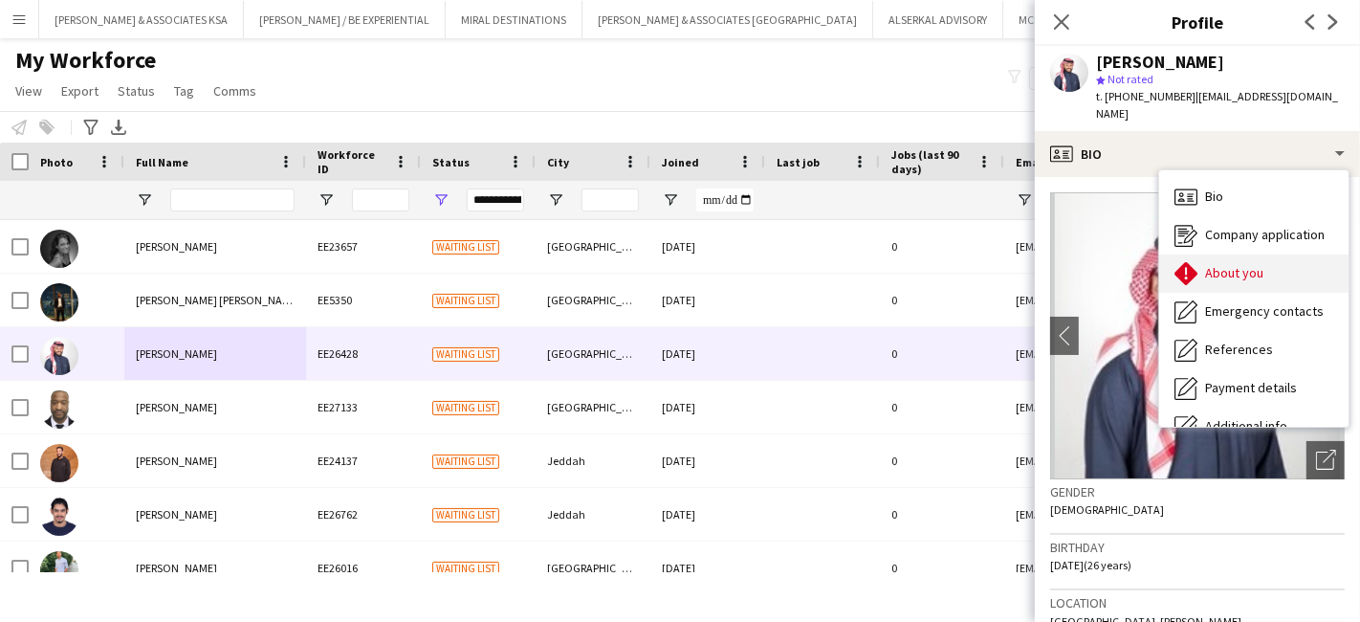
click at [1212, 264] on span "About you" at bounding box center [1234, 272] width 58 height 17
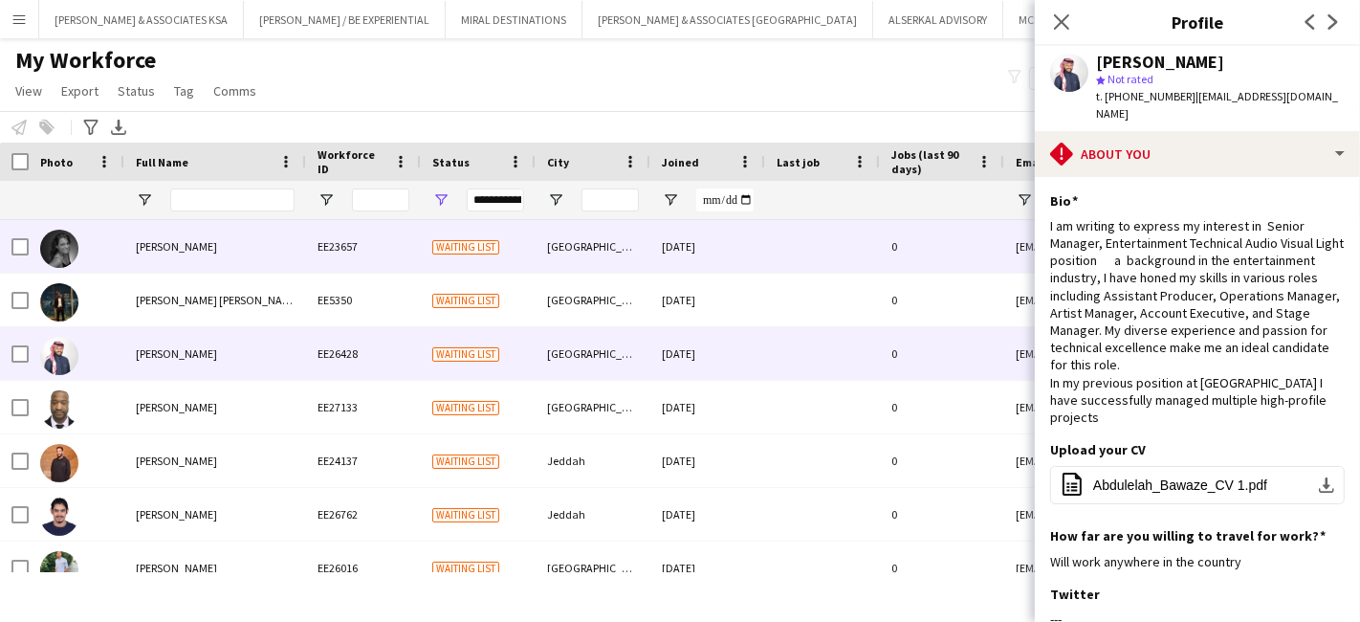
click at [183, 242] on span "Aastha Rohella" at bounding box center [176, 246] width 81 height 14
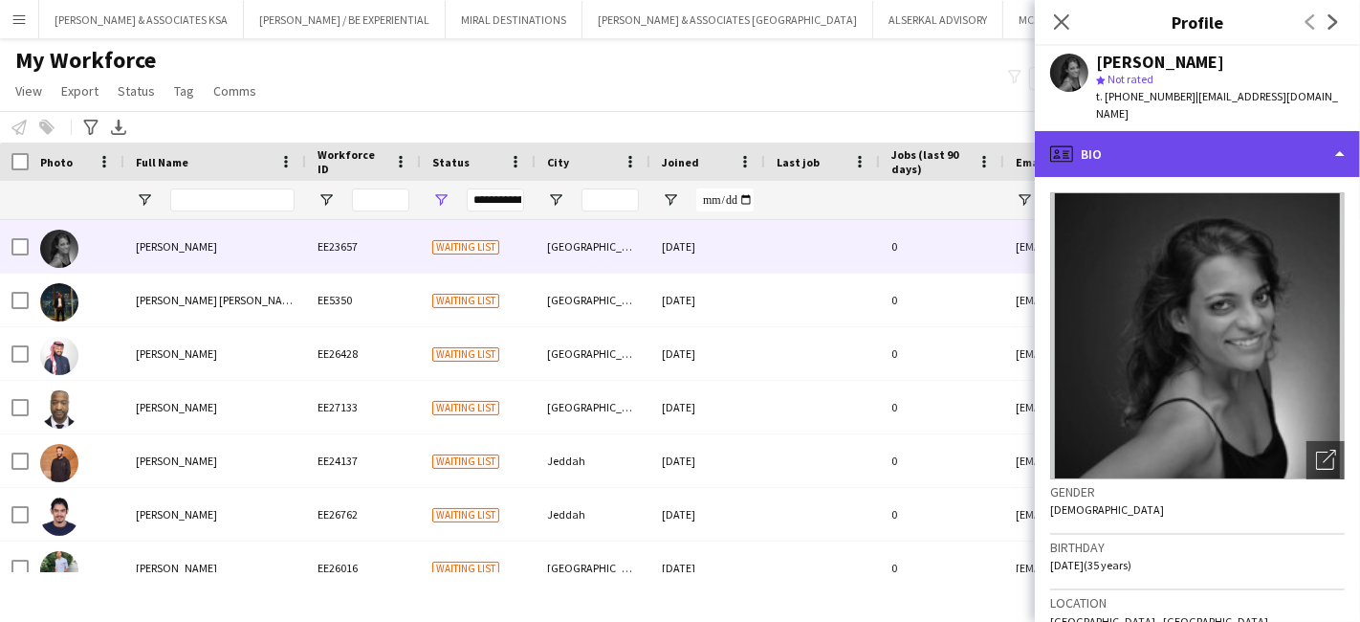
click at [1159, 132] on div "profile Bio" at bounding box center [1197, 154] width 325 height 46
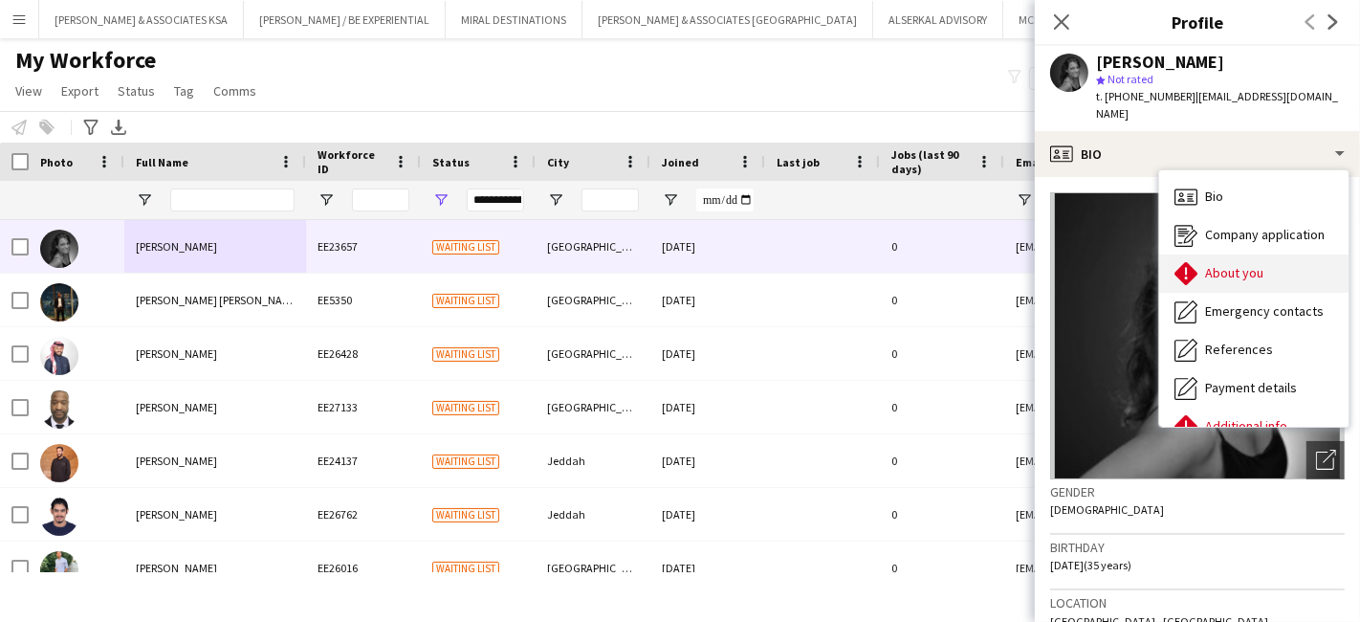
click at [1246, 264] on span "About you" at bounding box center [1234, 272] width 58 height 17
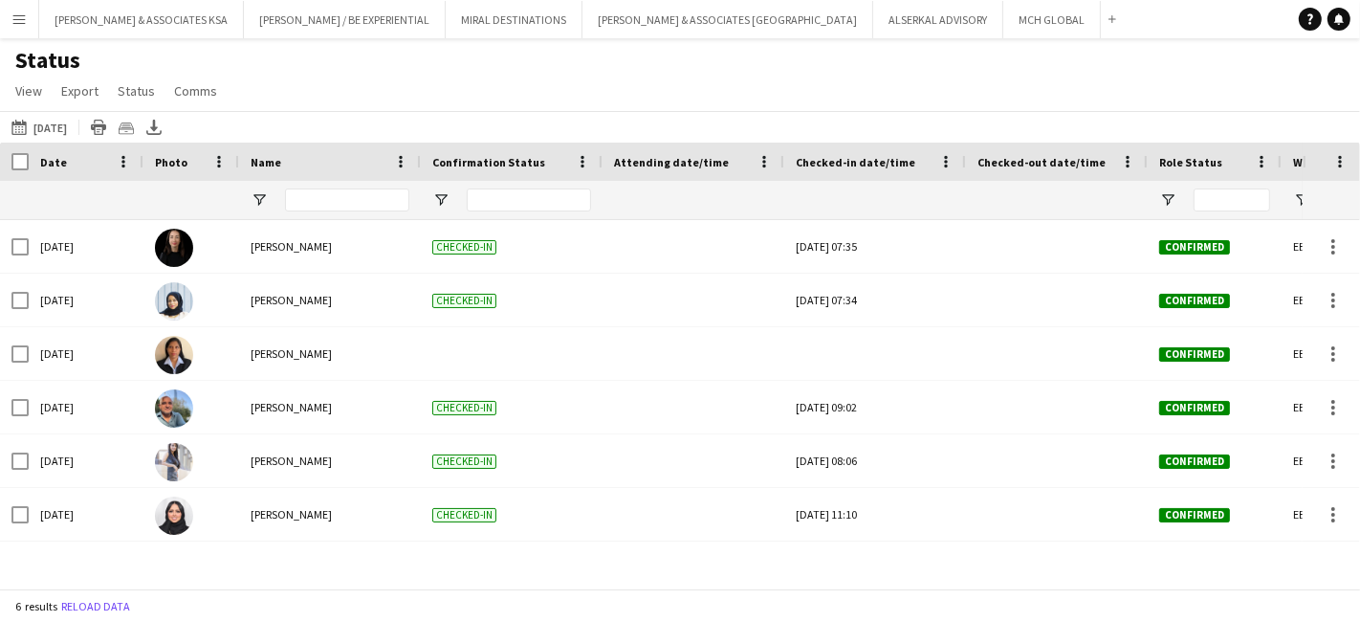
click at [9, 15] on button "Menu" at bounding box center [19, 19] width 38 height 38
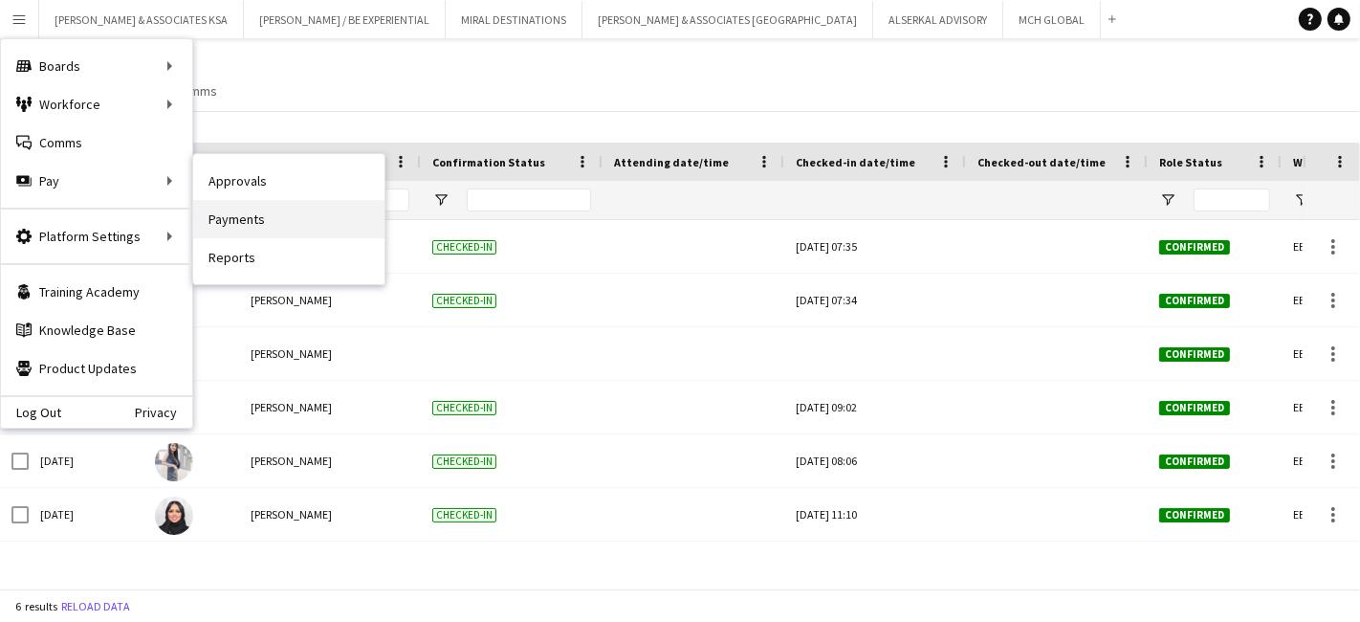
click at [240, 220] on link "Payments" at bounding box center [288, 219] width 191 height 38
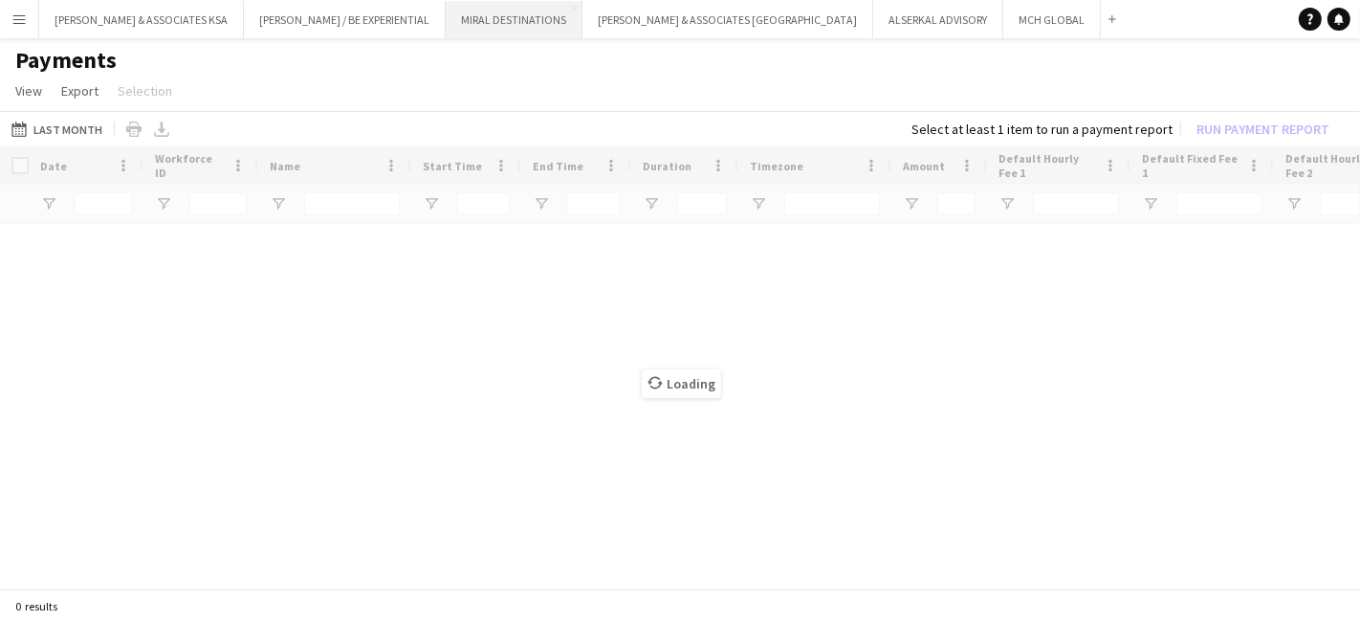
type input "**********"
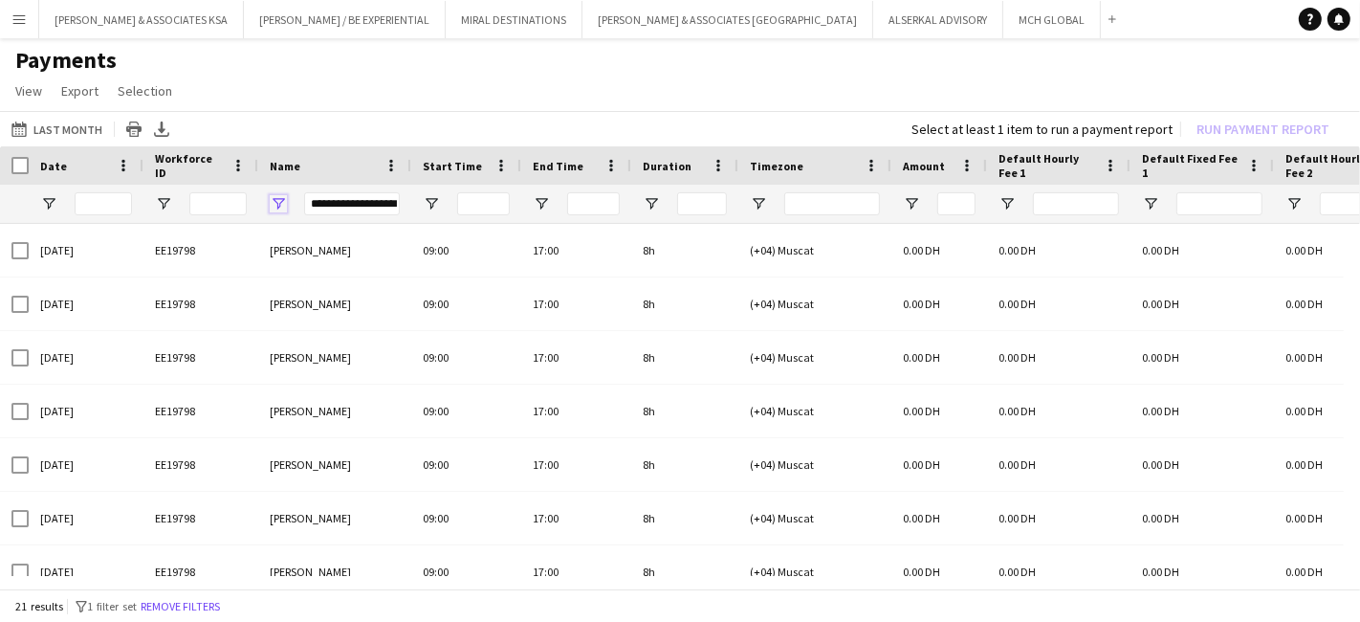
click at [273, 200] on span "Open Filter Menu" at bounding box center [278, 203] width 17 height 17
click at [401, 72] on h1 "Payments" at bounding box center [680, 60] width 1360 height 29
